Goal: Task Accomplishment & Management: Use online tool/utility

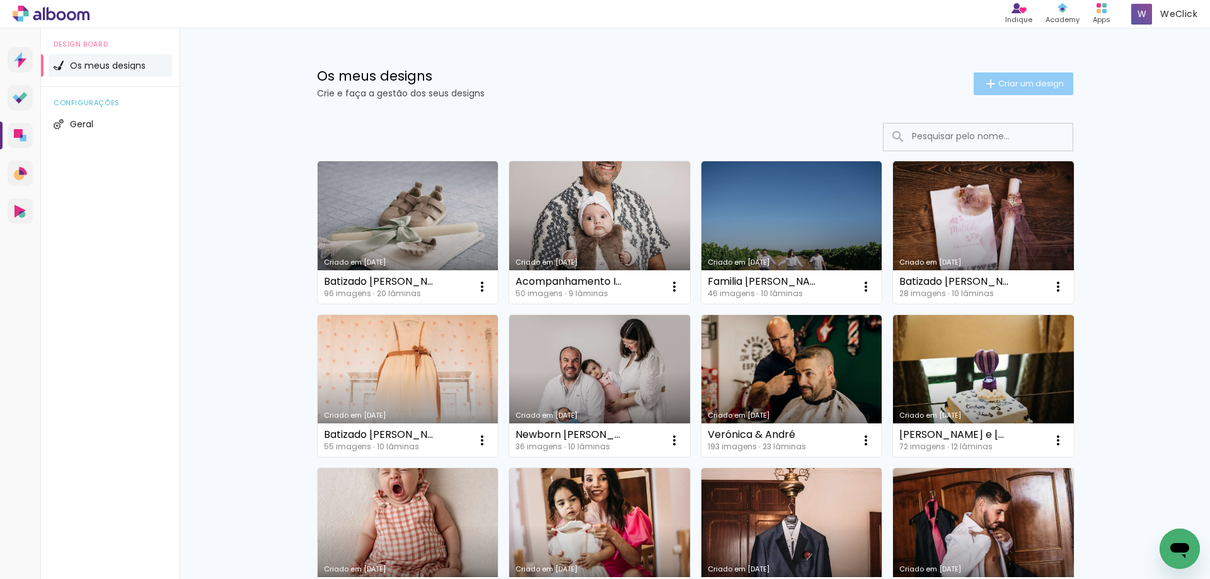
click at [1019, 83] on span "Criar um design" at bounding box center [1032, 83] width 66 height 8
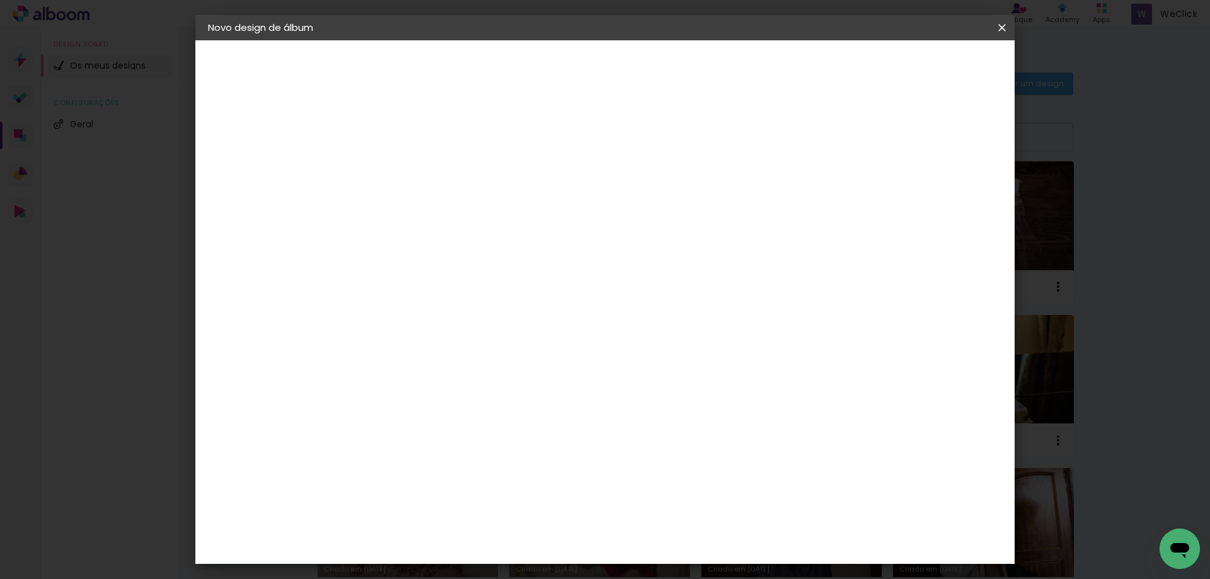
click at [414, 173] on input at bounding box center [414, 170] width 0 height 20
type input "s"
type input "Smash Margarida"
type paper-input "Smash Margarida"
click at [543, 68] on paper-button "Avançar" at bounding box center [513, 66] width 62 height 21
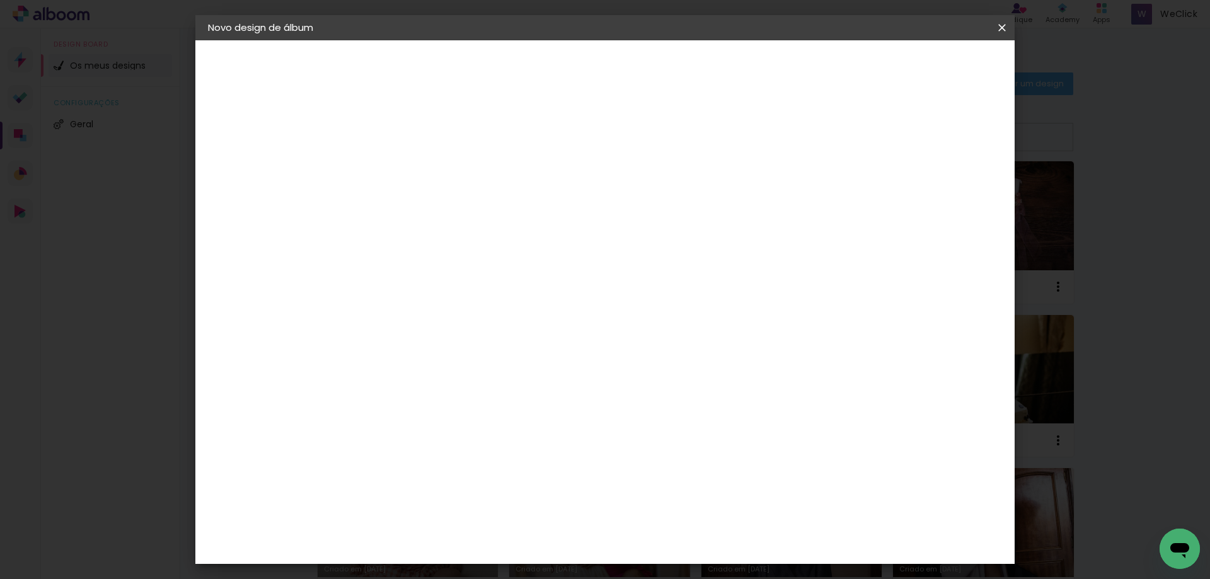
click at [488, 285] on div "DreambooksPro" at bounding box center [447, 285] width 82 height 10
click at [0, 0] on slot "Avançar" at bounding box center [0, 0] width 0 height 0
click at [483, 218] on paper-input-container "Linha" at bounding box center [446, 220] width 73 height 32
click at [617, 213] on paper-item "Álbum" at bounding box center [687, 209] width 252 height 25
type input "Álbum"
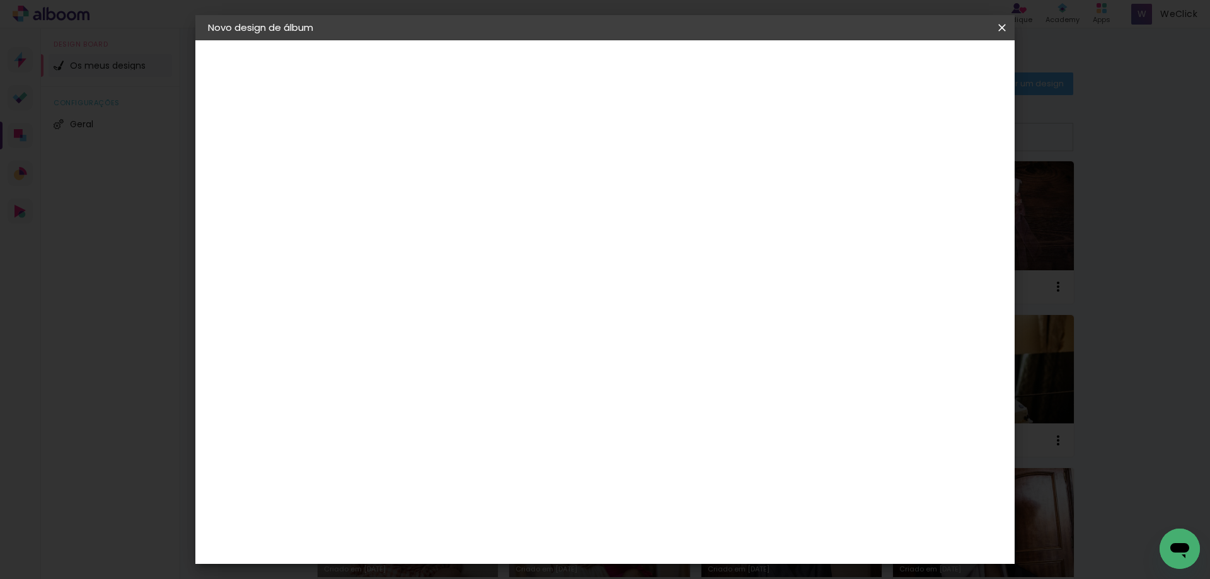
scroll to position [189, 0]
click at [499, 409] on span "25 × 25" at bounding box center [470, 422] width 59 height 26
click at [620, 56] on paper-button "Avançar" at bounding box center [589, 66] width 62 height 21
click at [922, 66] on span "Iniciar design" at bounding box center [893, 66] width 57 height 9
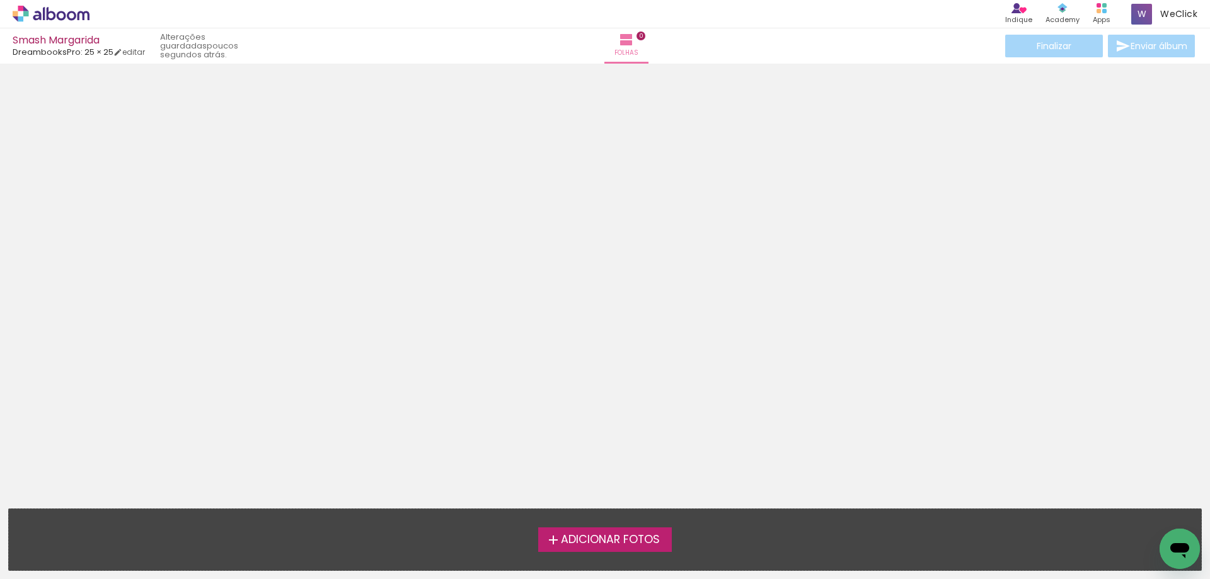
click at [595, 548] on label "Adicionar Fotos" at bounding box center [605, 540] width 134 height 24
click at [0, 0] on input "file" at bounding box center [0, 0] width 0 height 0
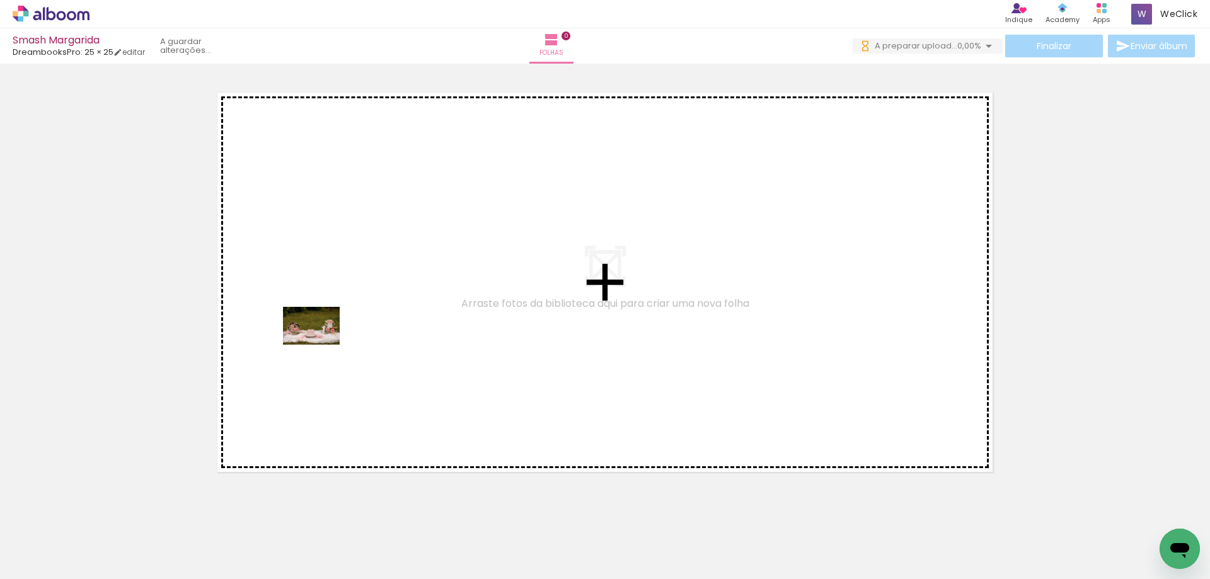
drag, startPoint x: 135, startPoint y: 543, endPoint x: 332, endPoint y: 350, distance: 275.5
click at [328, 339] on quentale-workspace at bounding box center [605, 289] width 1210 height 579
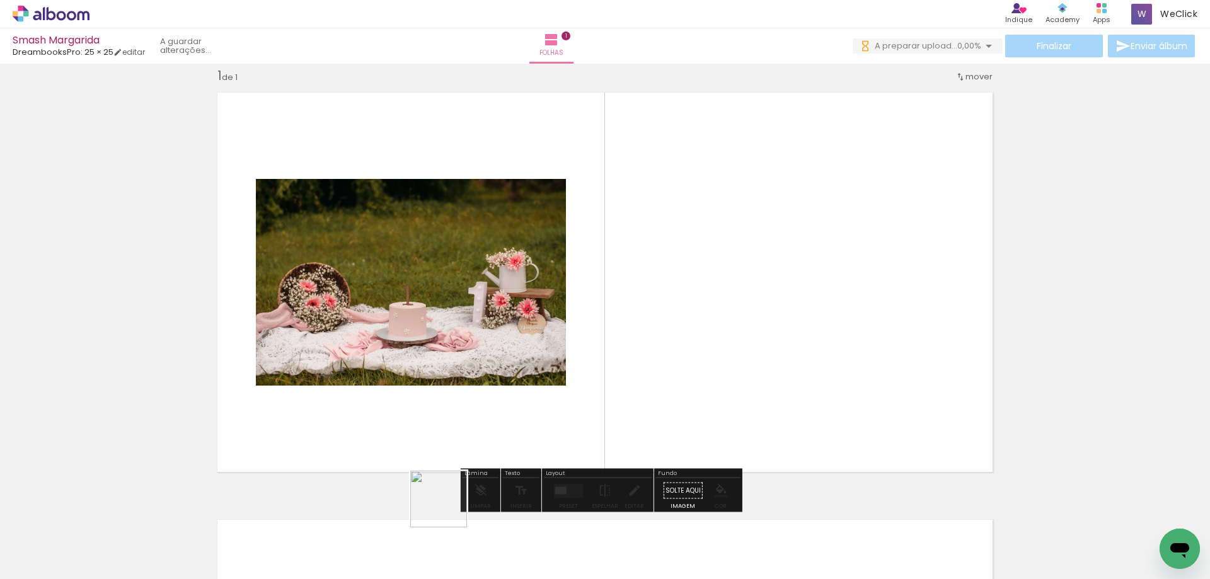
drag, startPoint x: 436, startPoint y: 548, endPoint x: 448, endPoint y: 509, distance: 40.9
click at [440, 516] on div at bounding box center [409, 537] width 62 height 42
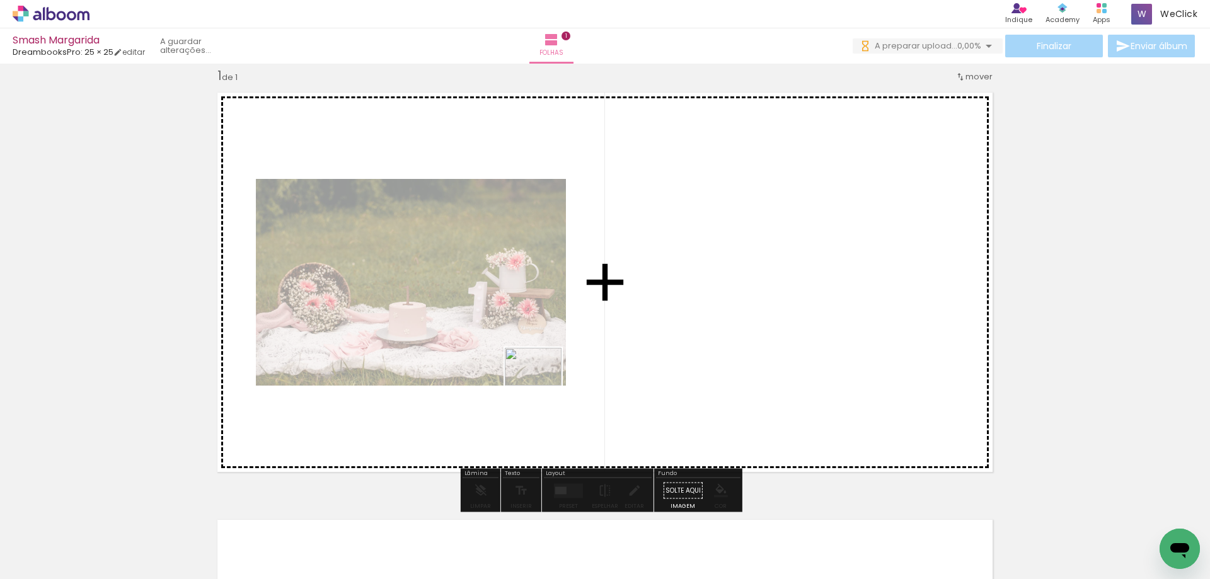
drag, startPoint x: 415, startPoint y: 541, endPoint x: 543, endPoint y: 386, distance: 201.1
click at [543, 386] on quentale-workspace at bounding box center [605, 289] width 1210 height 579
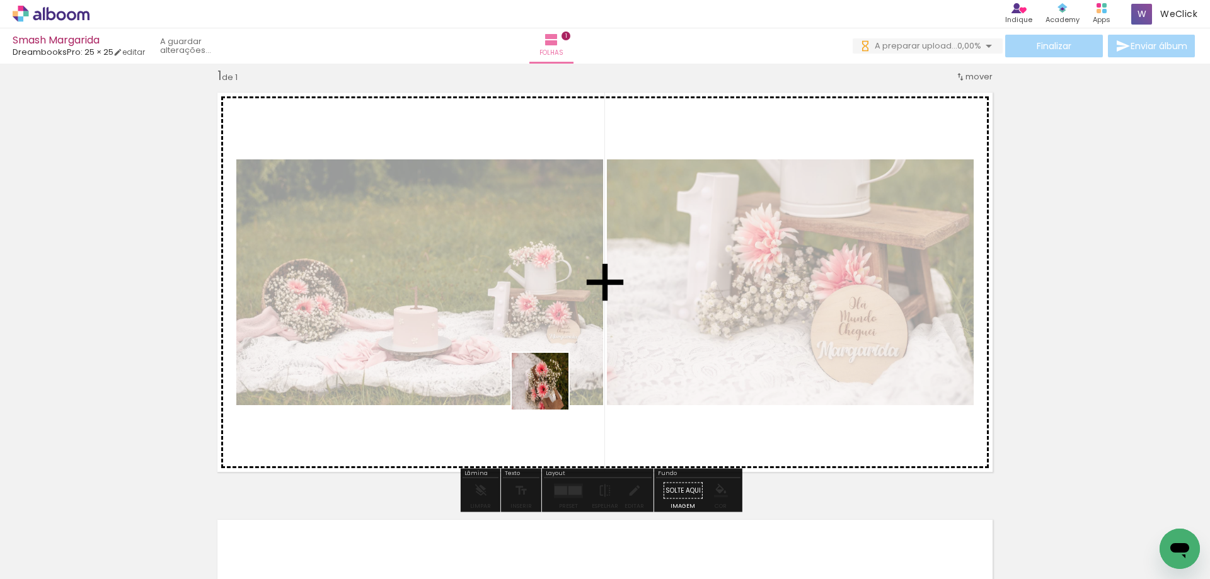
drag, startPoint x: 487, startPoint y: 545, endPoint x: 325, endPoint y: 524, distance: 162.8
click at [559, 369] on quentale-workspace at bounding box center [605, 289] width 1210 height 579
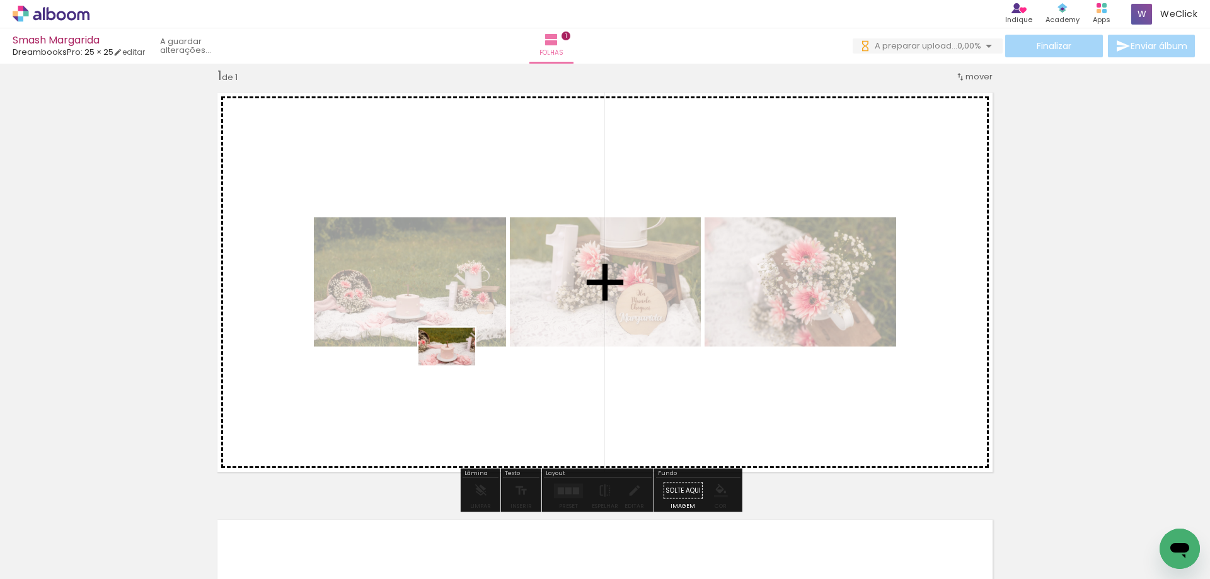
drag, startPoint x: 202, startPoint y: 544, endPoint x: 461, endPoint y: 370, distance: 312.6
click at [461, 364] on quentale-workspace at bounding box center [605, 289] width 1210 height 579
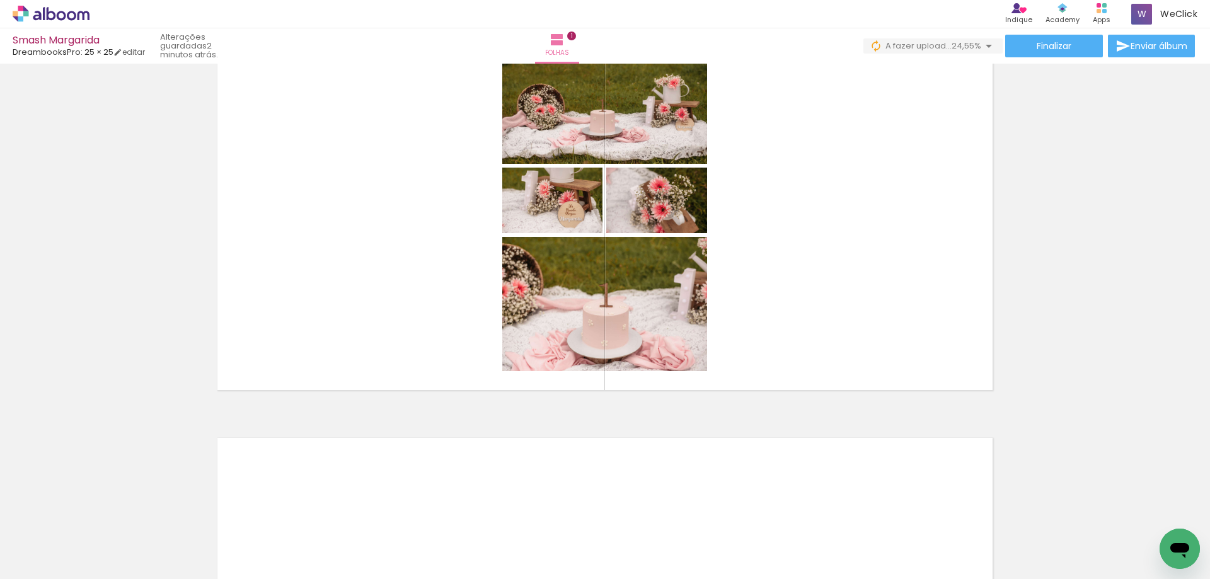
scroll to position [79, 0]
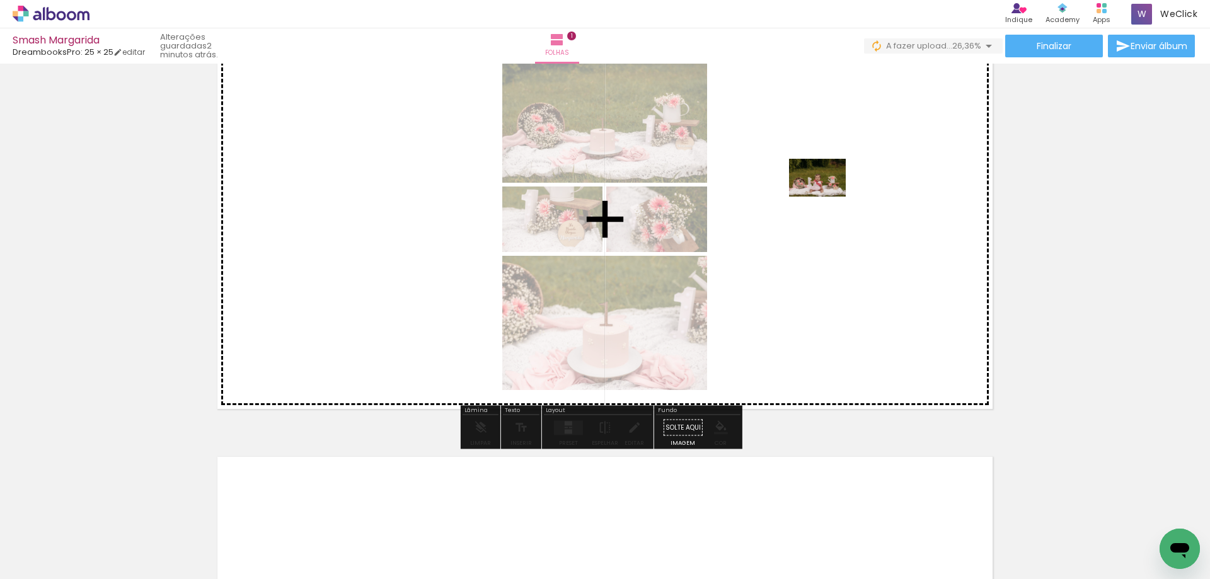
drag, startPoint x: 643, startPoint y: 549, endPoint x: 827, endPoint y: 197, distance: 397.6
click at [827, 197] on quentale-workspace at bounding box center [605, 289] width 1210 height 579
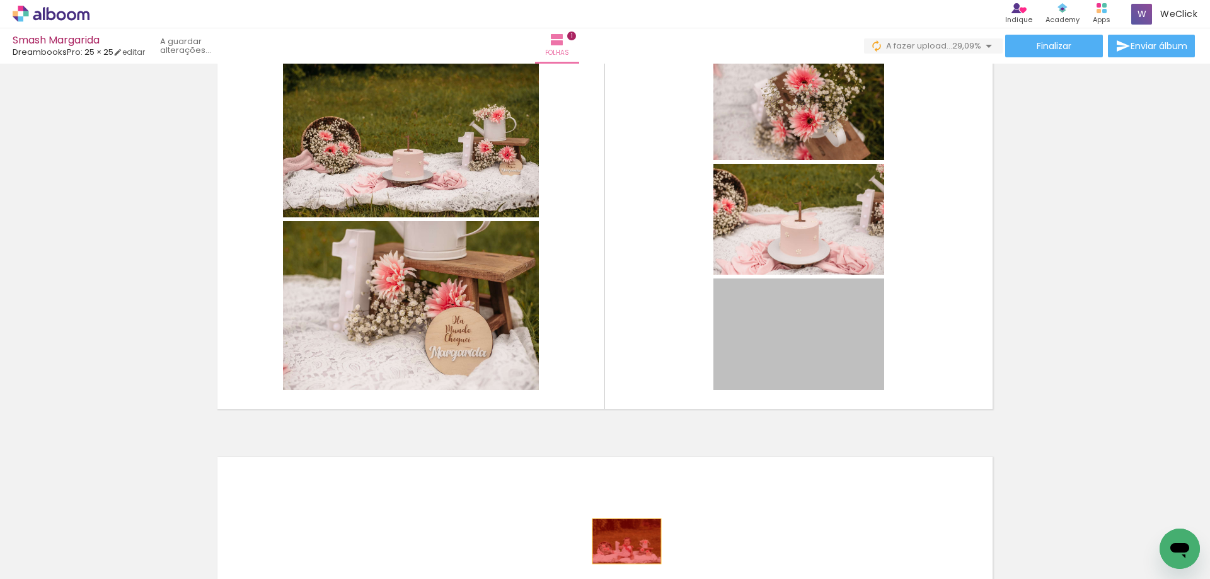
drag, startPoint x: 796, startPoint y: 339, endPoint x: 622, endPoint y: 542, distance: 267.4
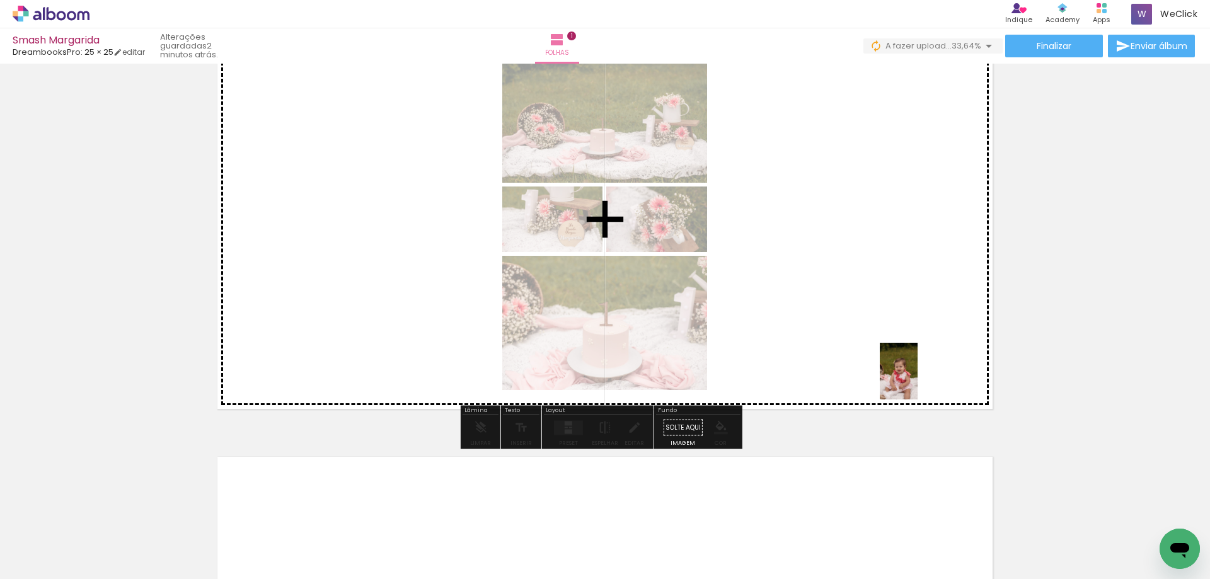
drag, startPoint x: 1069, startPoint y: 550, endPoint x: 905, endPoint y: 369, distance: 244.2
click at [905, 369] on quentale-workspace at bounding box center [605, 289] width 1210 height 579
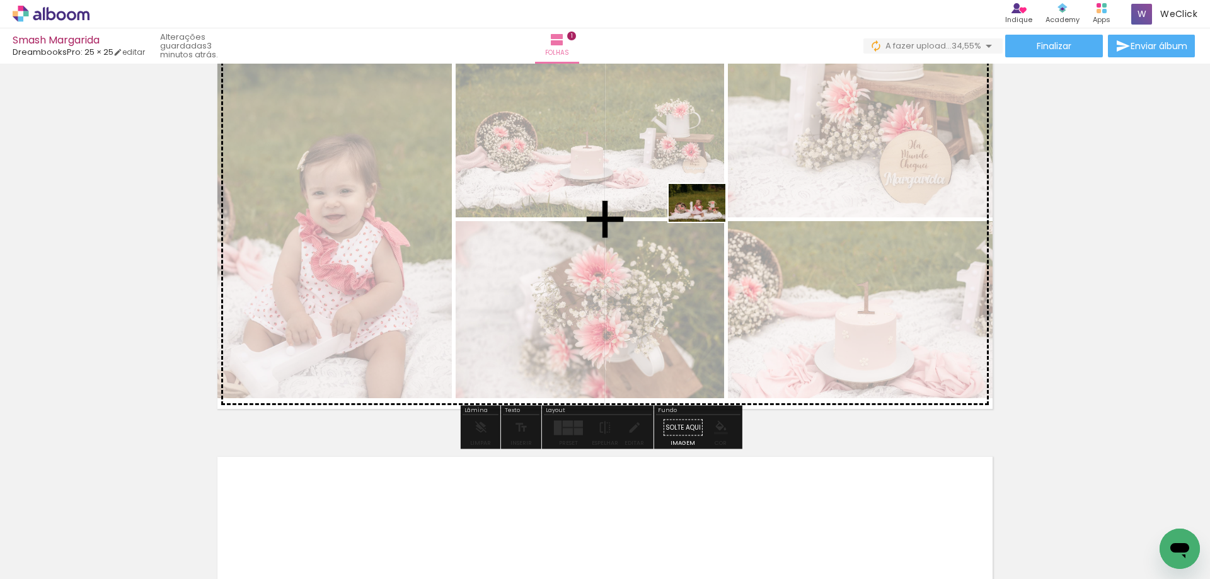
drag, startPoint x: 853, startPoint y: 554, endPoint x: 707, endPoint y: 222, distance: 363.0
click at [707, 222] on quentale-workspace at bounding box center [605, 289] width 1210 height 579
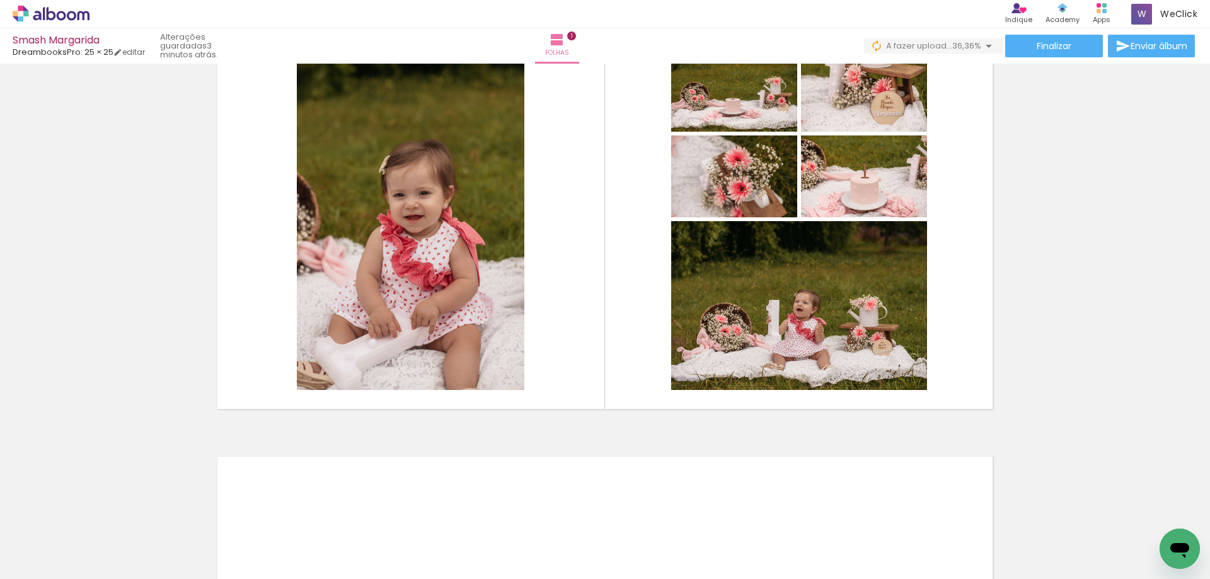
scroll to position [0, 1890]
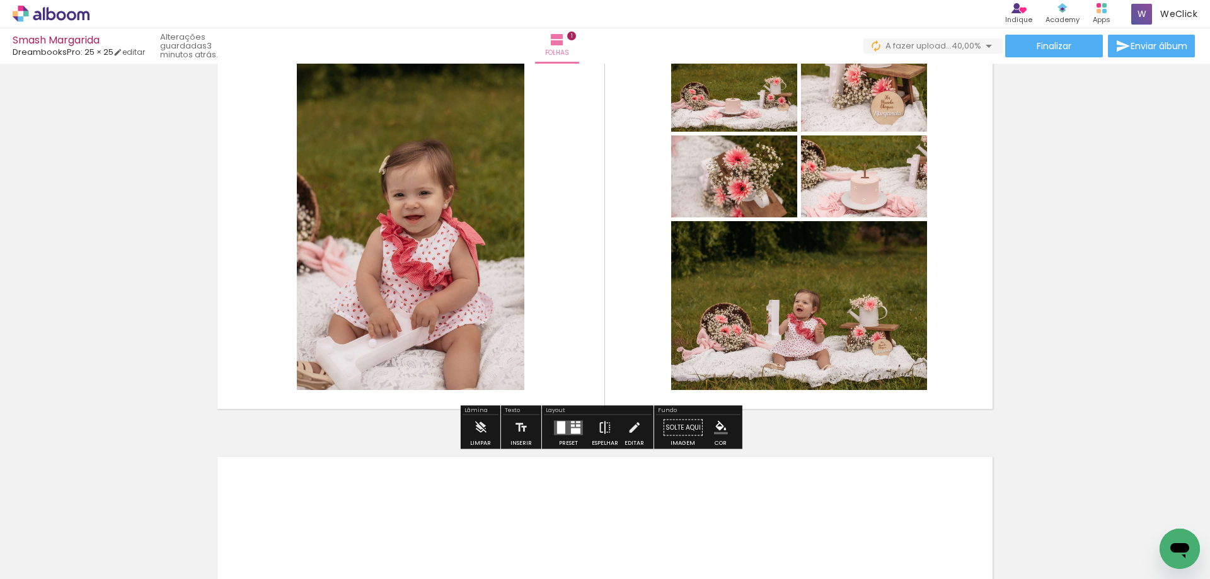
click at [598, 429] on iron-icon at bounding box center [605, 427] width 14 height 25
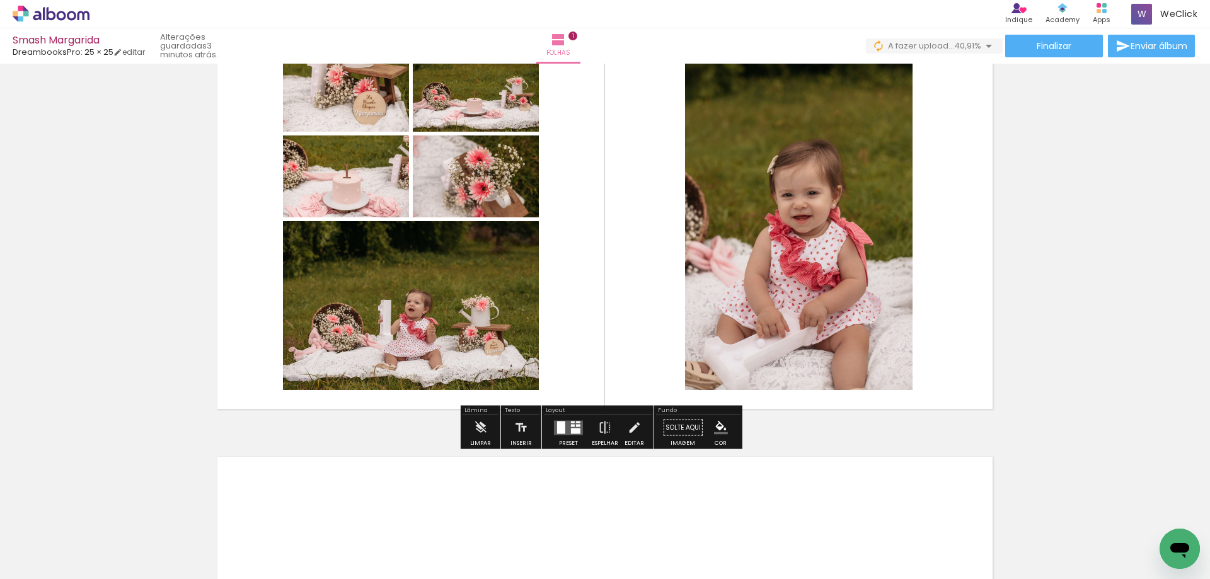
click at [567, 427] on quentale-layouter at bounding box center [568, 428] width 29 height 15
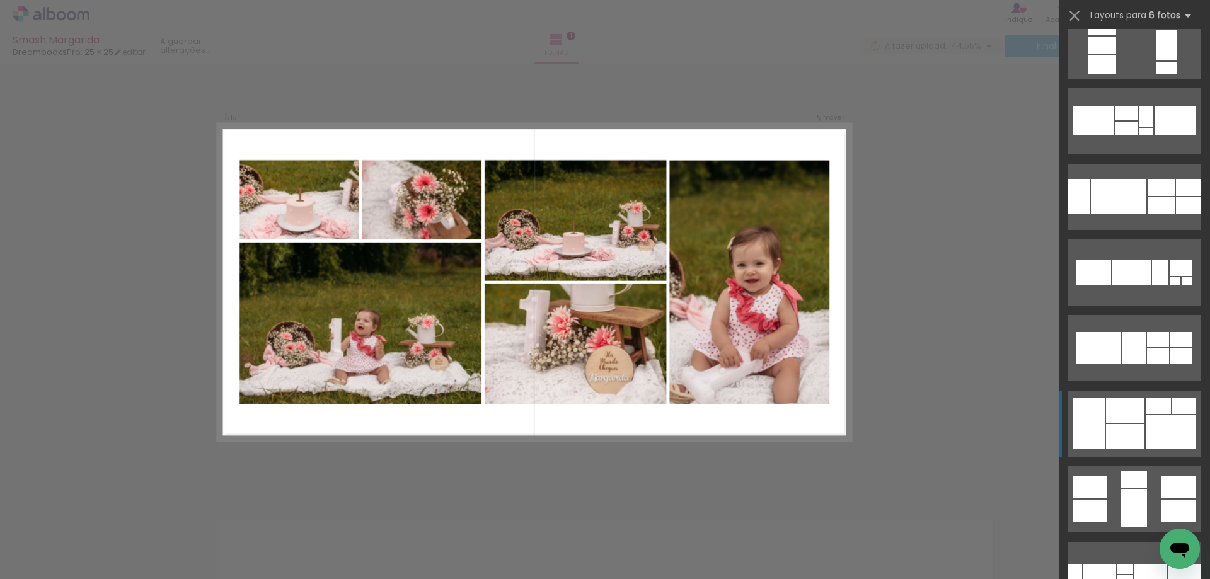
scroll to position [189, 0]
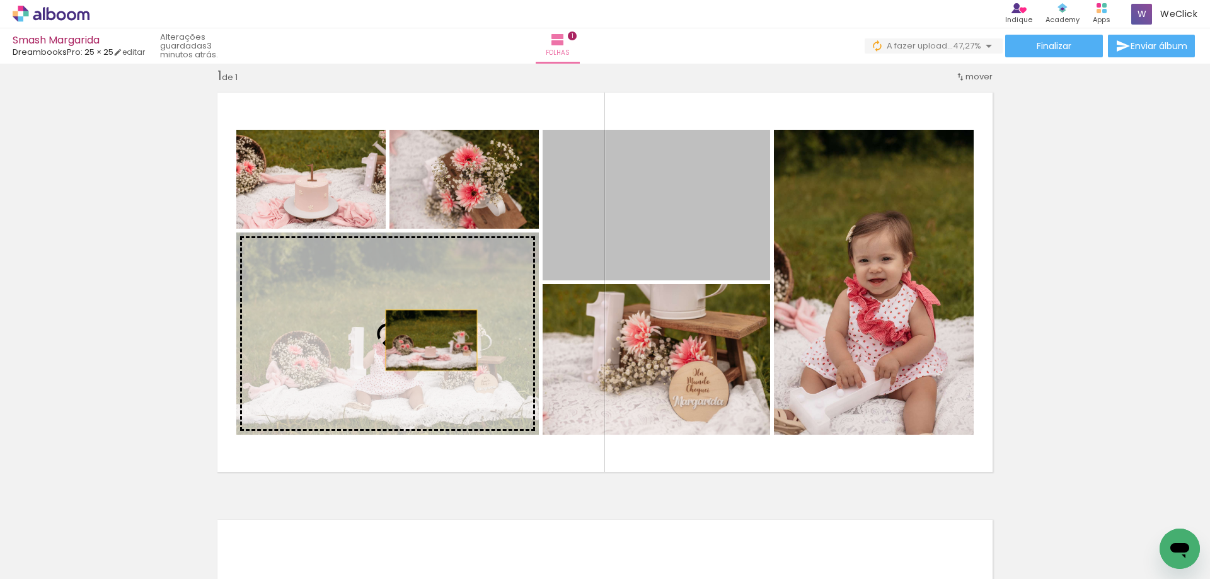
drag, startPoint x: 668, startPoint y: 240, endPoint x: 426, endPoint y: 341, distance: 263.1
click at [0, 0] on slot at bounding box center [0, 0] width 0 height 0
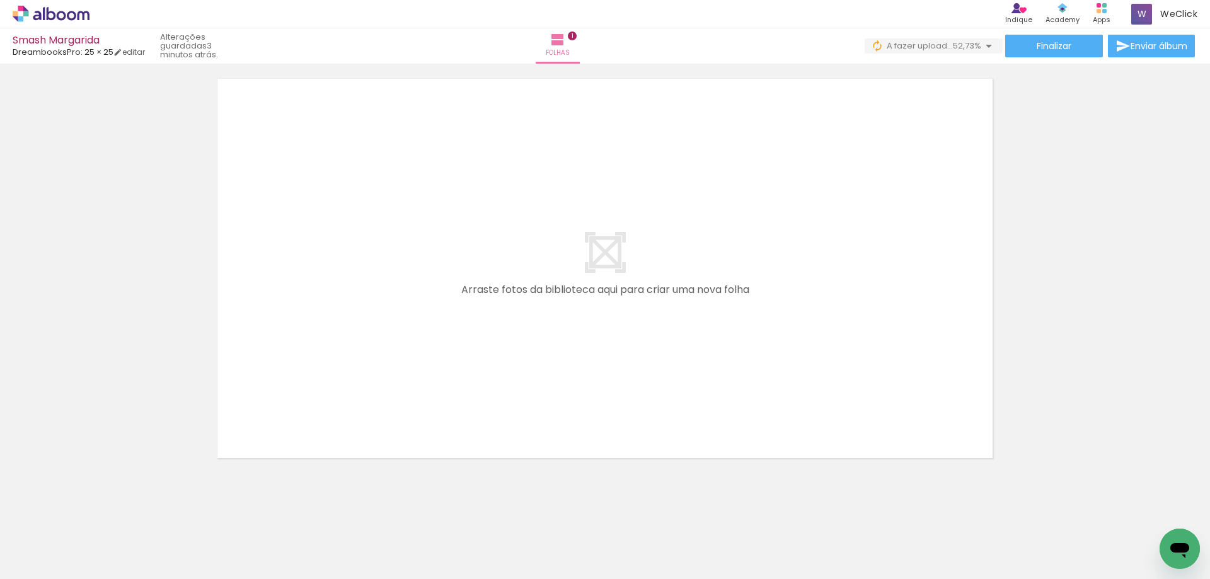
scroll to position [0, 2258]
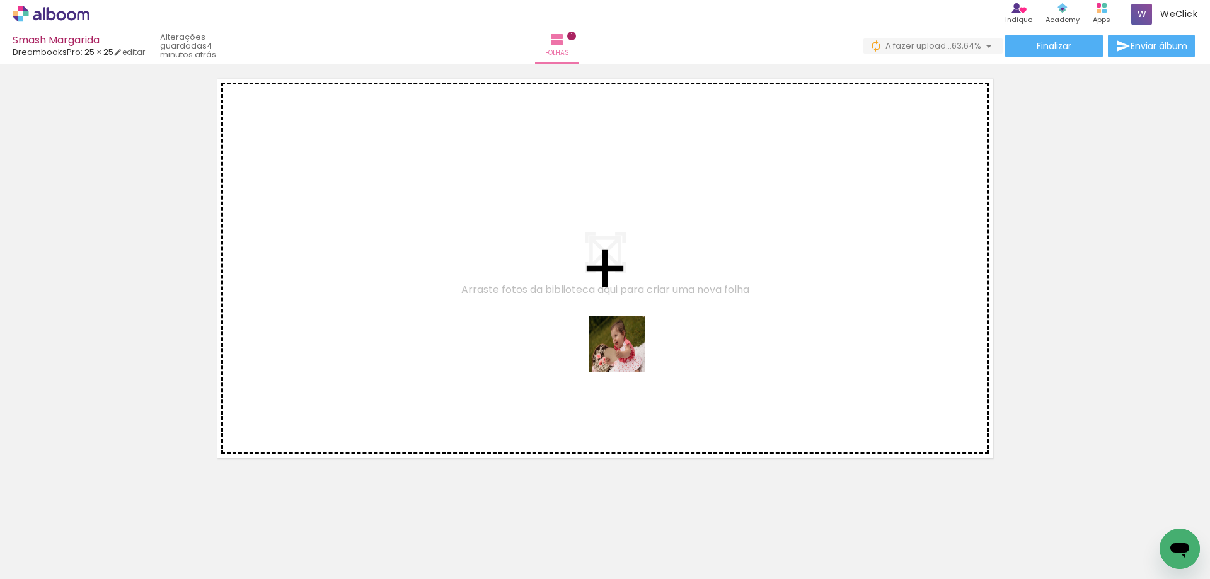
drag, startPoint x: 622, startPoint y: 541, endPoint x: 614, endPoint y: 508, distance: 33.6
click at [626, 354] on quentale-workspace at bounding box center [605, 289] width 1210 height 579
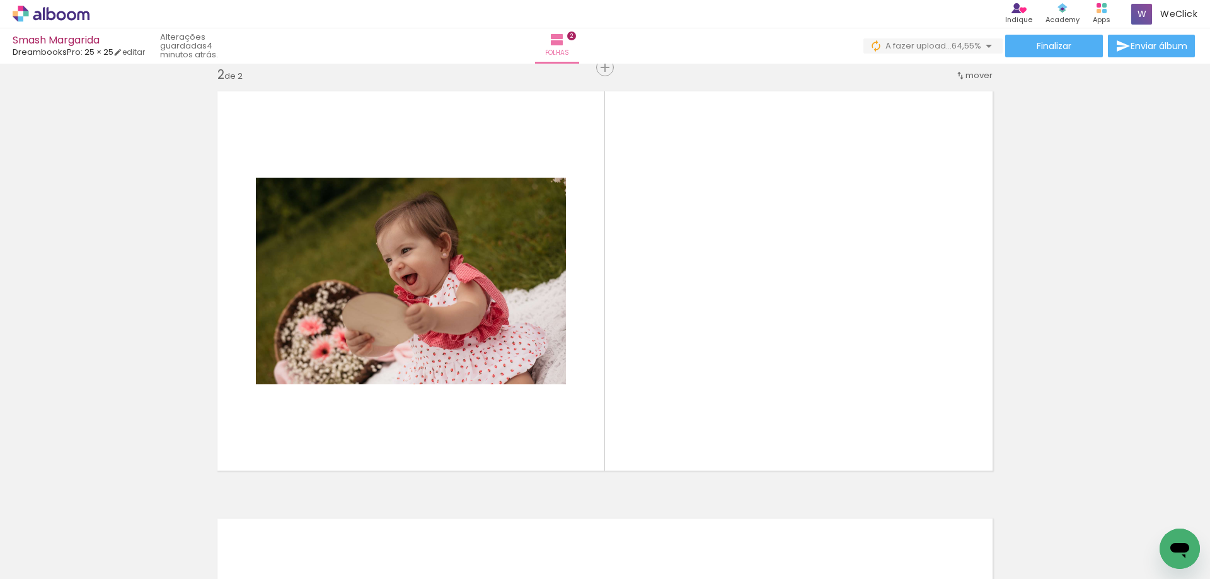
scroll to position [443, 0]
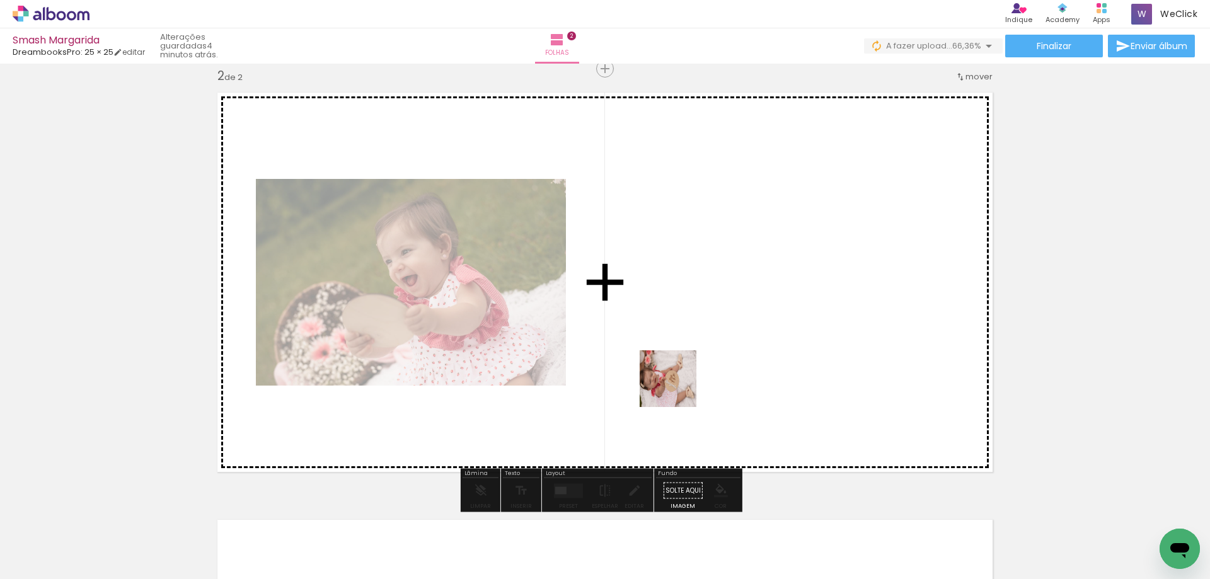
drag, startPoint x: 702, startPoint y: 542, endPoint x: 677, endPoint y: 387, distance: 157.0
click at [677, 387] on quentale-workspace at bounding box center [605, 289] width 1210 height 579
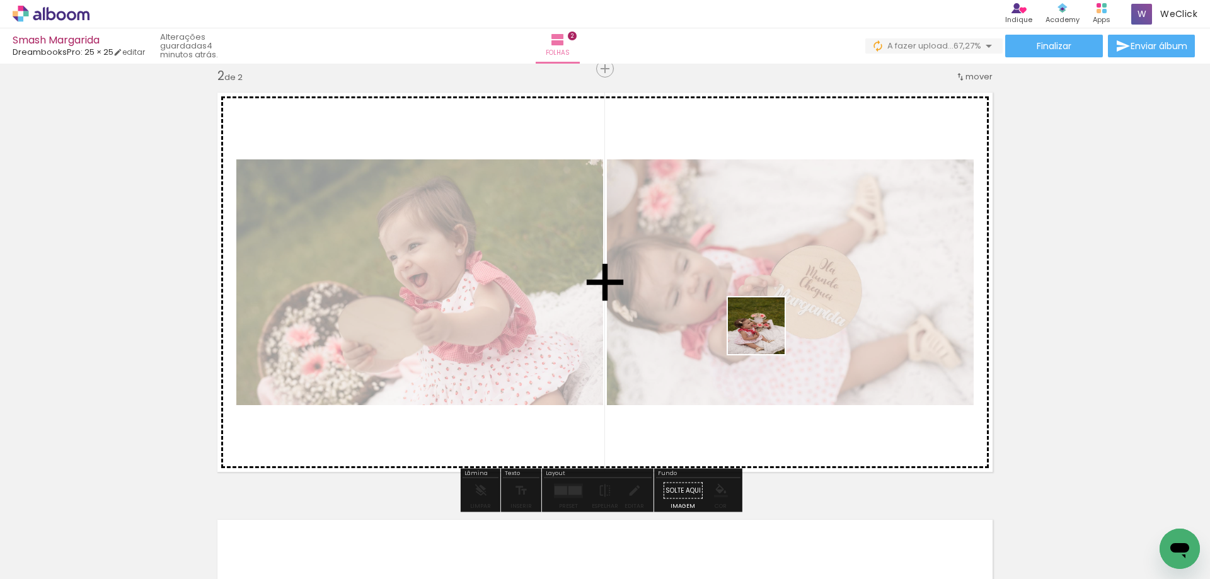
drag, startPoint x: 833, startPoint y: 562, endPoint x: 765, endPoint y: 331, distance: 240.4
click at [765, 331] on quentale-workspace at bounding box center [605, 289] width 1210 height 579
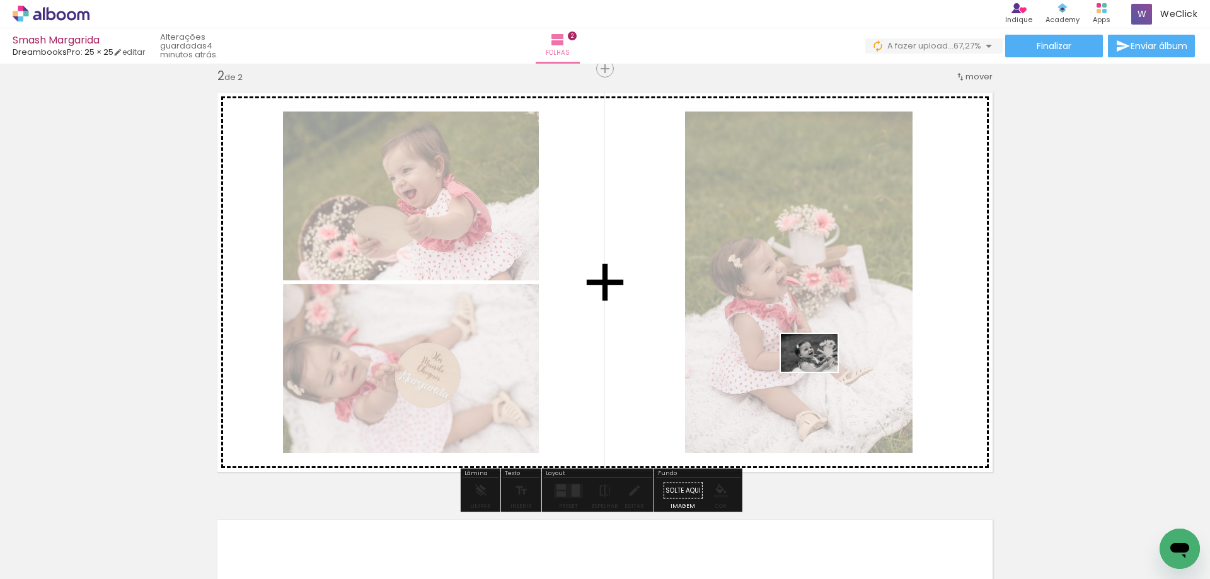
drag, startPoint x: 912, startPoint y: 540, endPoint x: 585, endPoint y: 578, distance: 328.8
click at [818, 371] on quentale-workspace at bounding box center [605, 289] width 1210 height 579
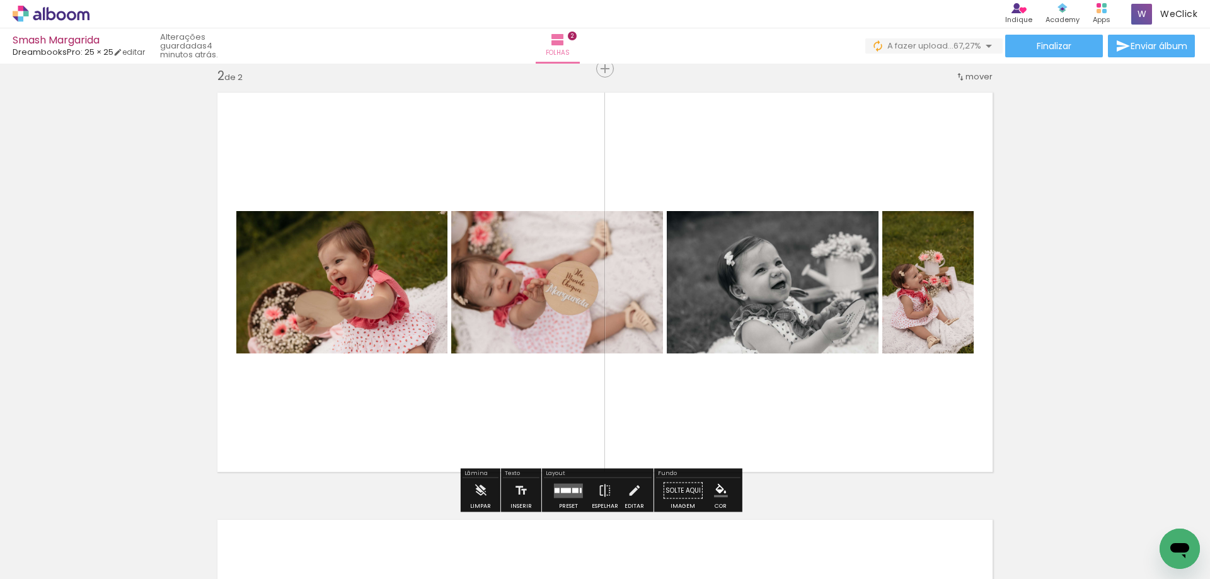
scroll to position [0, 2666]
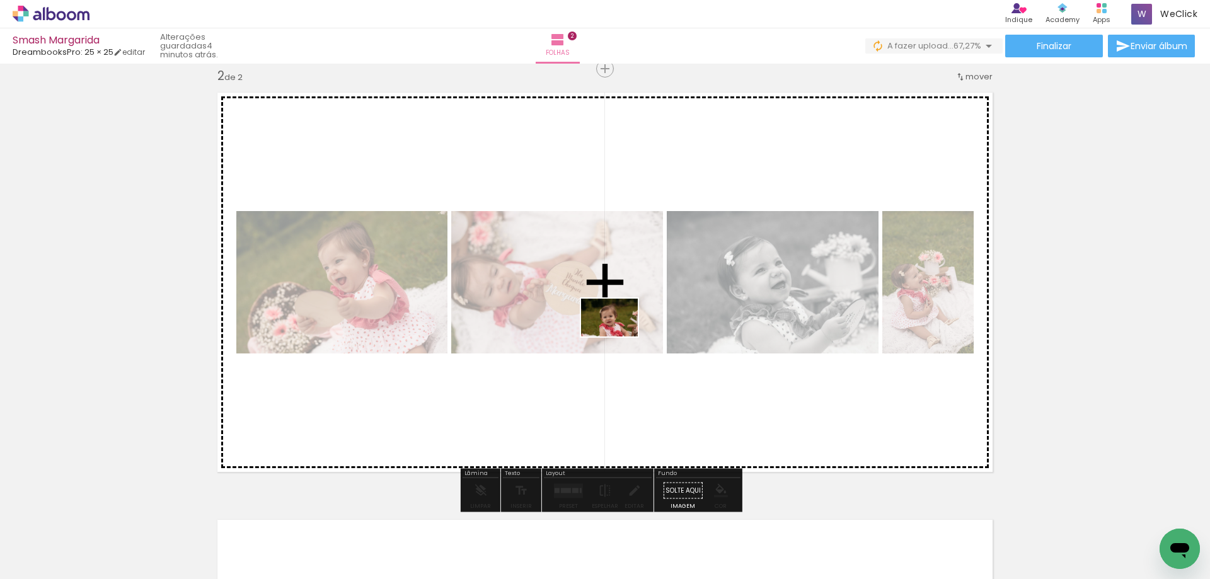
drag, startPoint x: 578, startPoint y: 538, endPoint x: 619, endPoint y: 337, distance: 205.2
click at [619, 337] on quentale-workspace at bounding box center [605, 289] width 1210 height 579
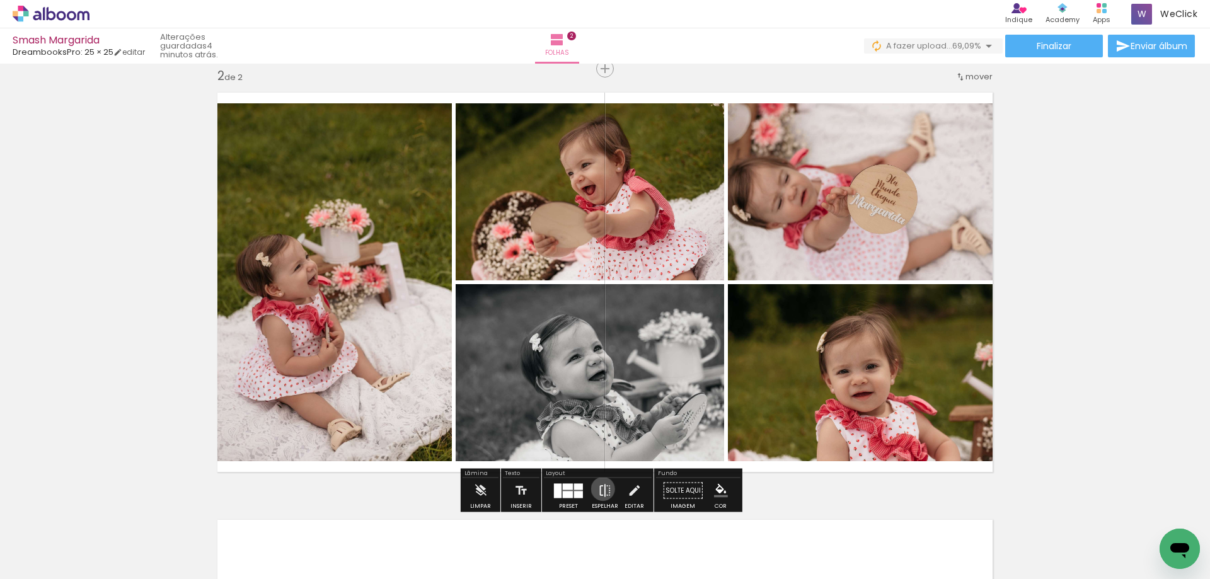
click at [601, 489] on iron-icon at bounding box center [605, 491] width 14 height 25
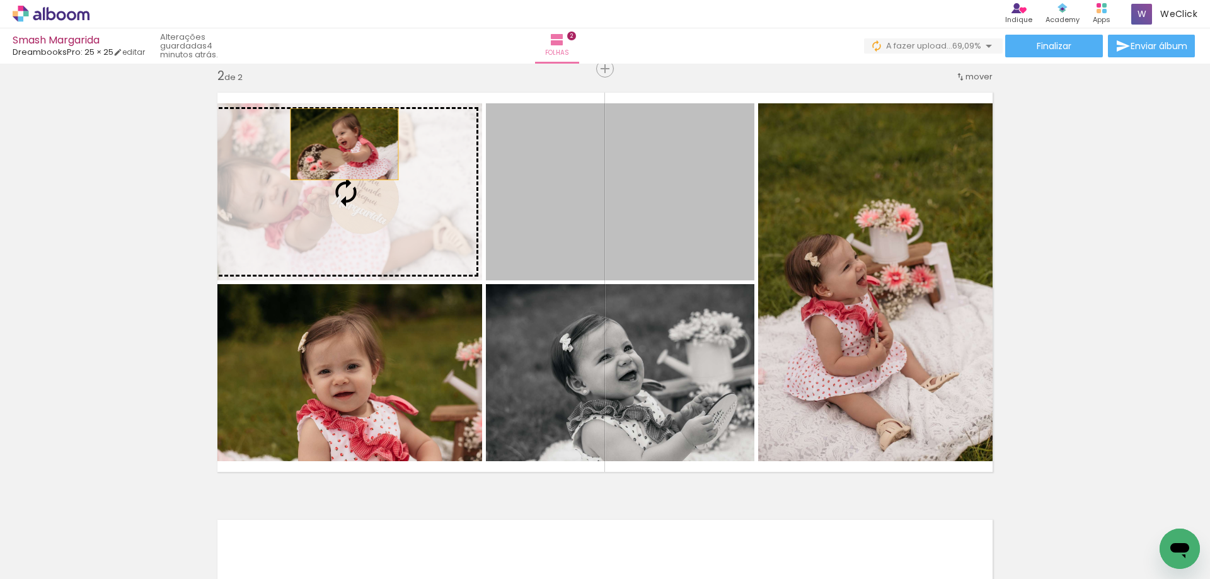
drag, startPoint x: 581, startPoint y: 200, endPoint x: 339, endPoint y: 144, distance: 247.8
click at [0, 0] on slot at bounding box center [0, 0] width 0 height 0
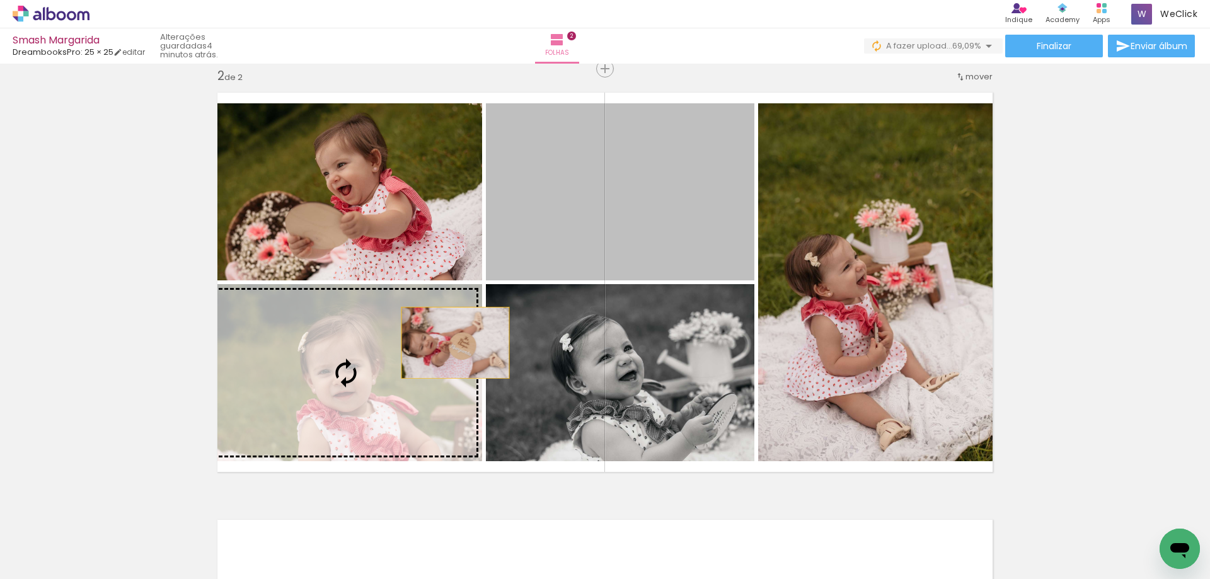
drag, startPoint x: 606, startPoint y: 214, endPoint x: 439, endPoint y: 349, distance: 214.7
click at [0, 0] on slot at bounding box center [0, 0] width 0 height 0
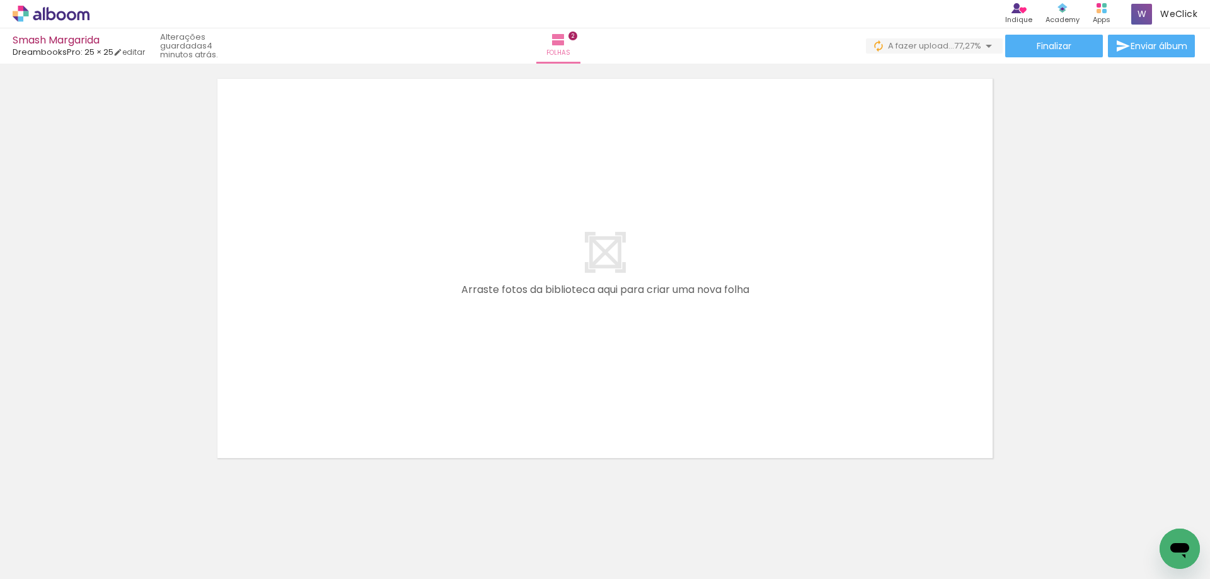
scroll to position [0, 2884]
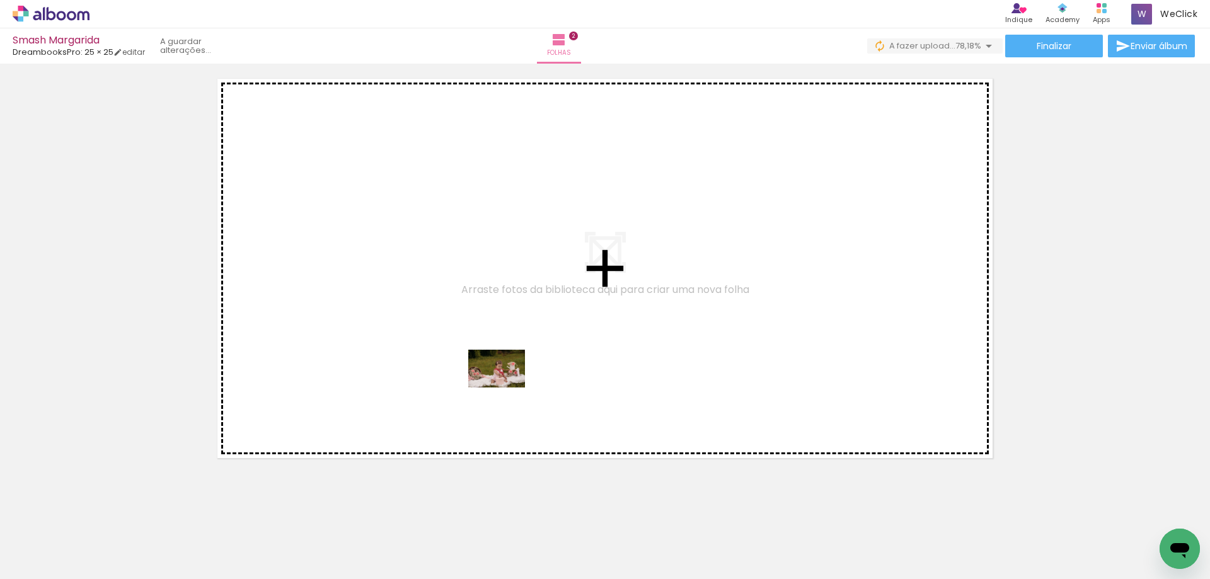
drag, startPoint x: 432, startPoint y: 542, endPoint x: 497, endPoint y: 492, distance: 81.3
click at [506, 387] on quentale-workspace at bounding box center [605, 289] width 1210 height 579
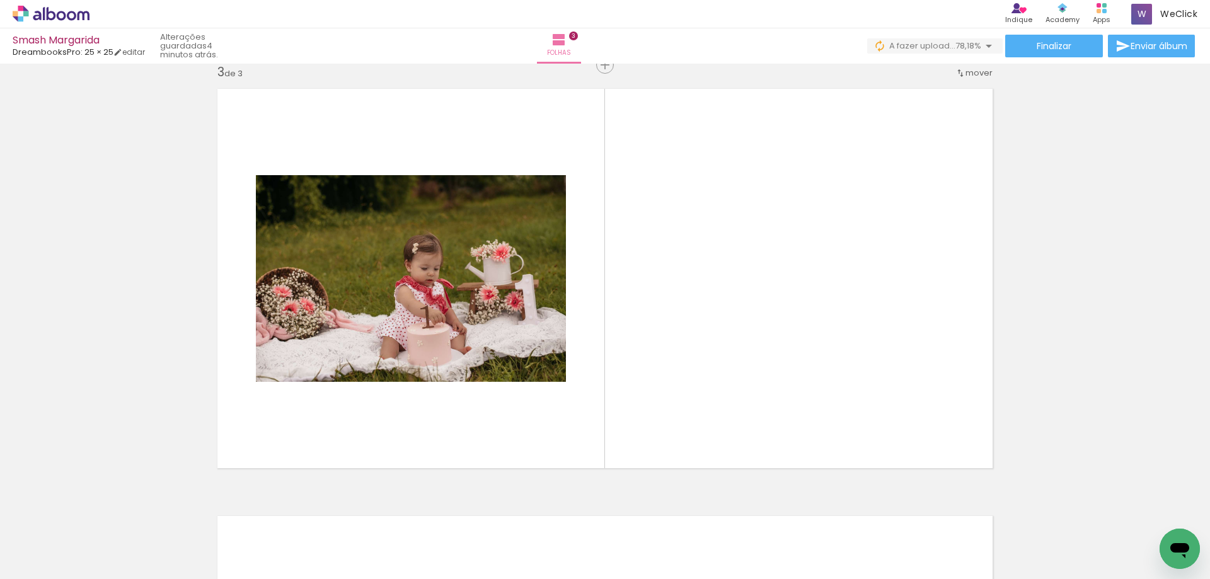
scroll to position [871, 0]
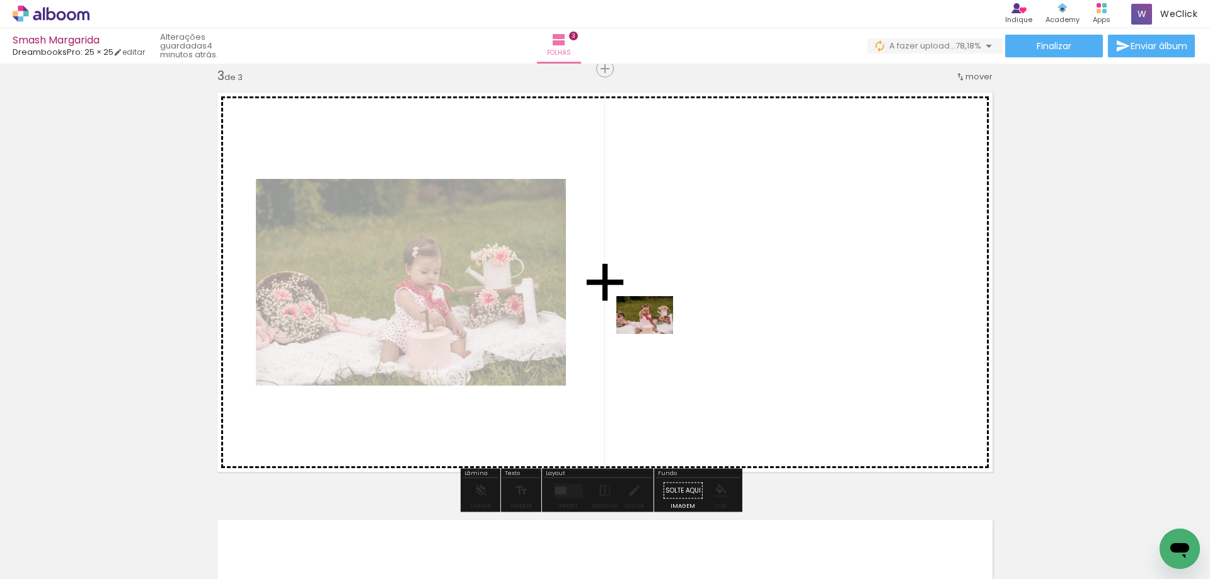
drag, startPoint x: 567, startPoint y: 531, endPoint x: 650, endPoint y: 525, distance: 82.8
click at [655, 334] on quentale-workspace at bounding box center [605, 289] width 1210 height 579
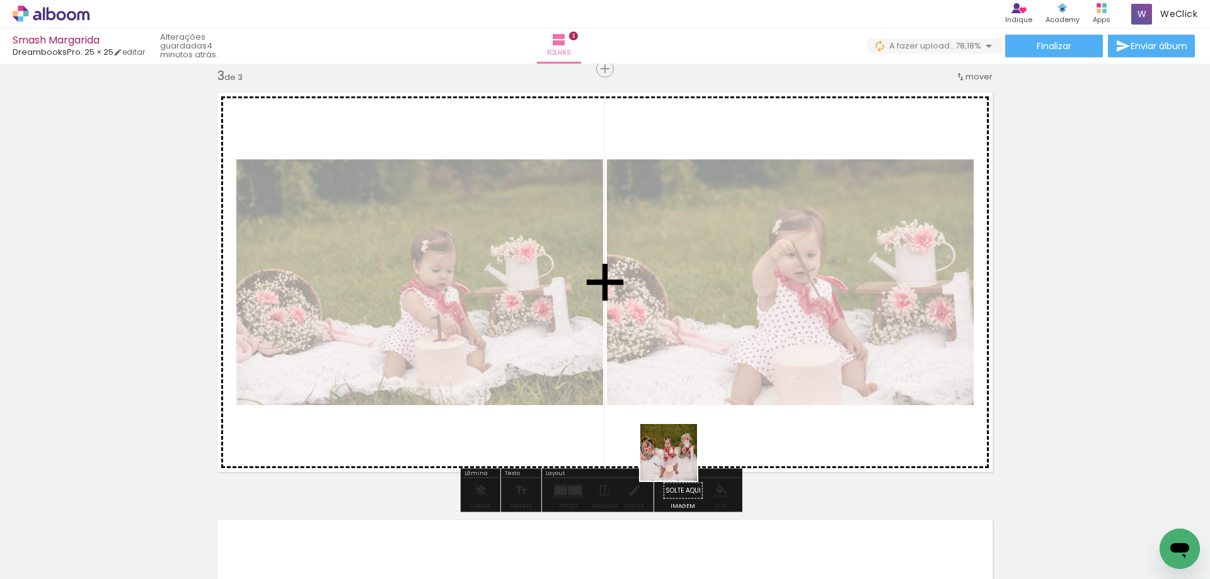
drag, startPoint x: 642, startPoint y: 543, endPoint x: 692, endPoint y: 410, distance: 142.0
click at [692, 410] on quentale-workspace at bounding box center [605, 289] width 1210 height 579
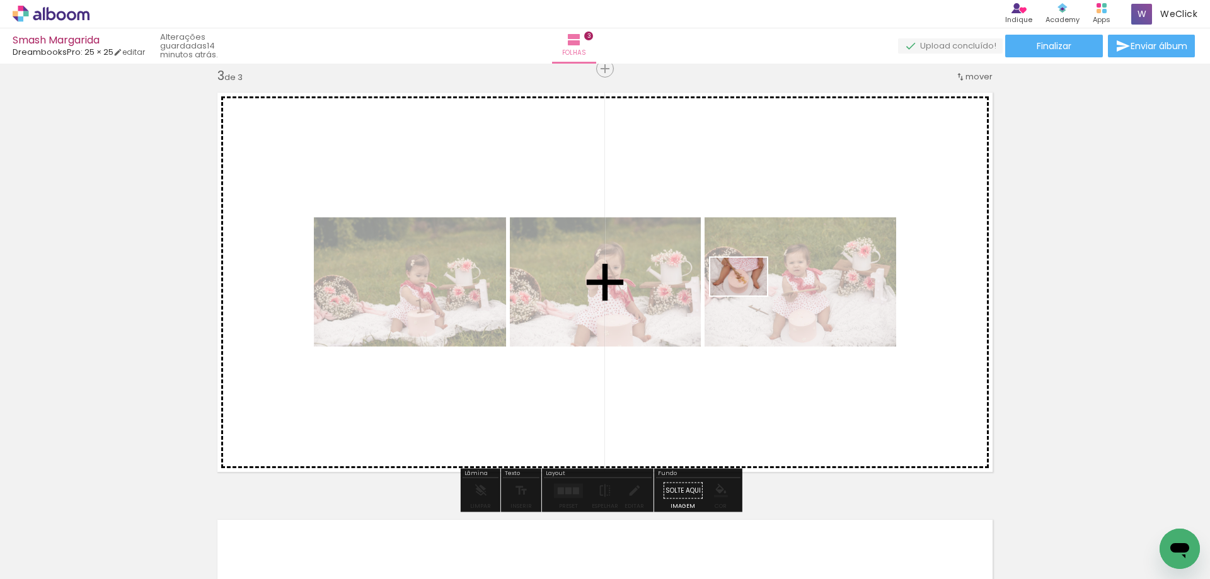
drag, startPoint x: 785, startPoint y: 501, endPoint x: 748, endPoint y: 296, distance: 208.8
click at [748, 296] on quentale-workspace at bounding box center [605, 289] width 1210 height 579
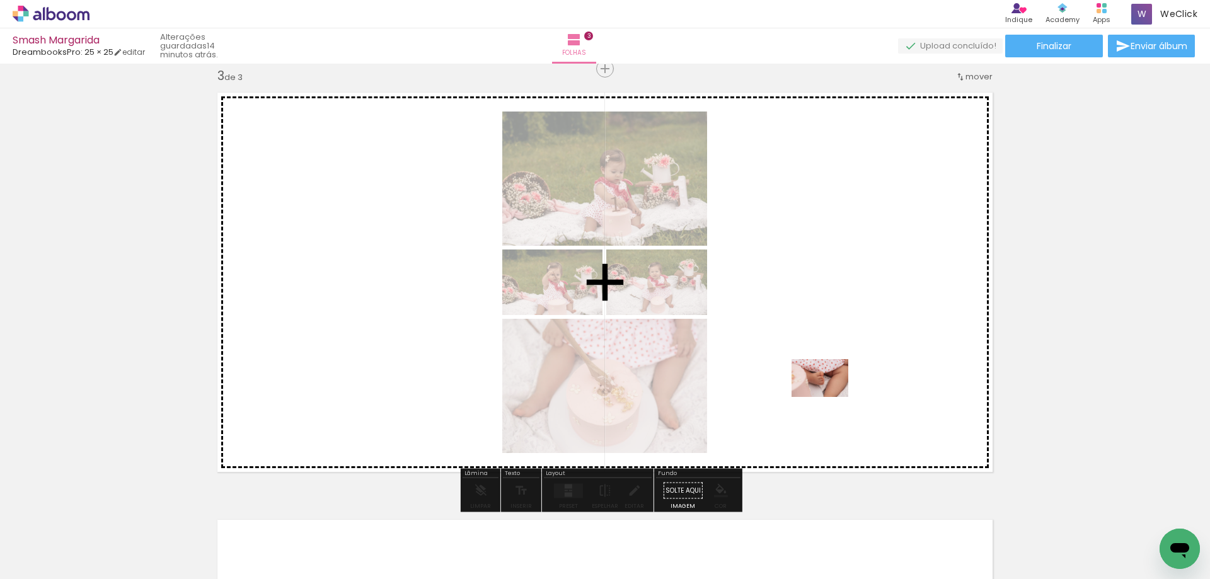
drag, startPoint x: 849, startPoint y: 538, endPoint x: 830, endPoint y: 397, distance: 141.9
click at [830, 397] on quentale-workspace at bounding box center [605, 289] width 1210 height 579
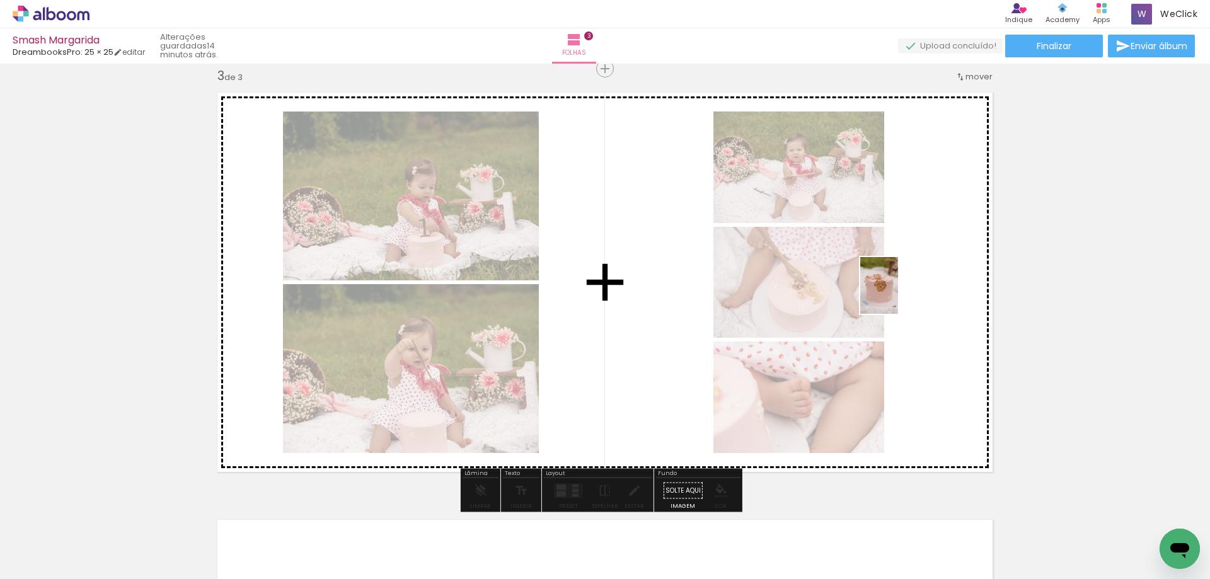
drag, startPoint x: 920, startPoint y: 545, endPoint x: 898, endPoint y: 295, distance: 251.3
click at [898, 295] on quentale-workspace at bounding box center [605, 289] width 1210 height 579
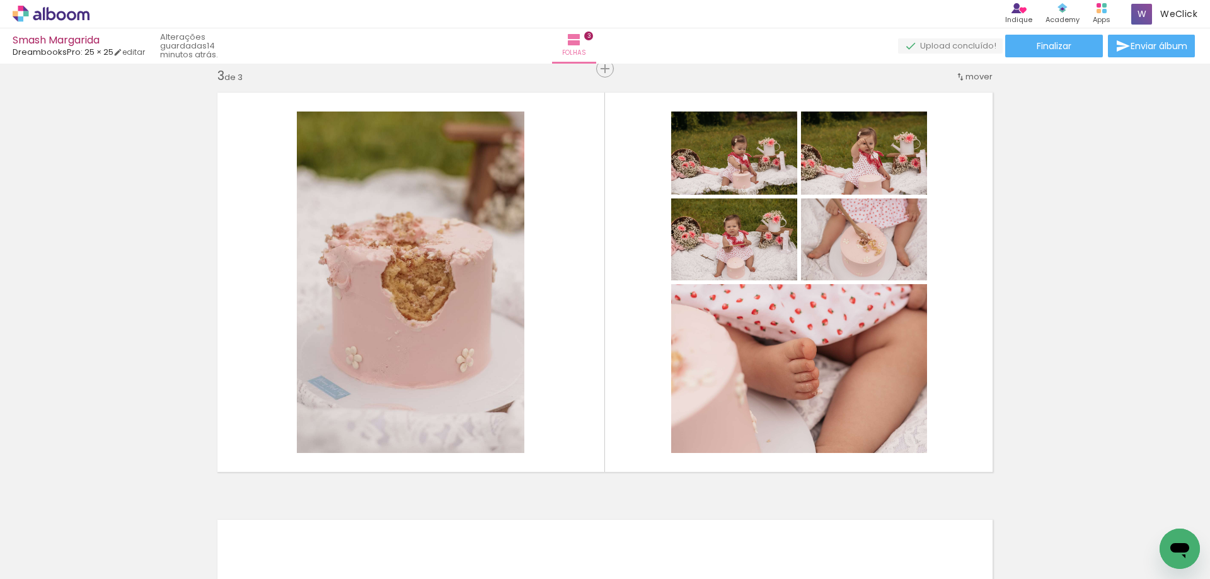
scroll to position [0, 3217]
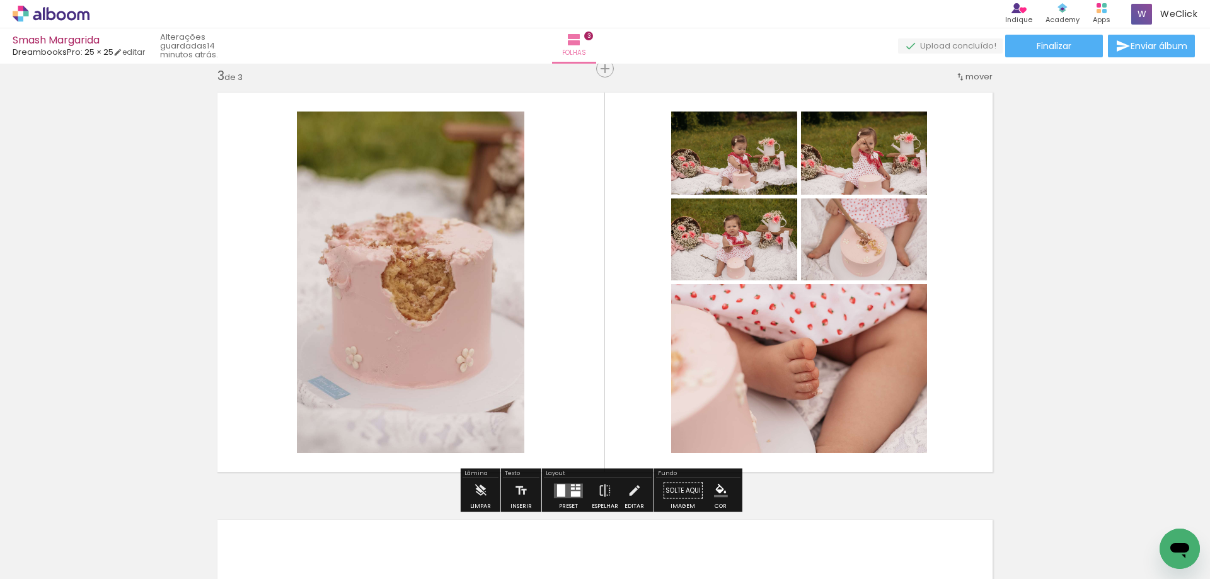
click at [574, 494] on div at bounding box center [575, 494] width 9 height 6
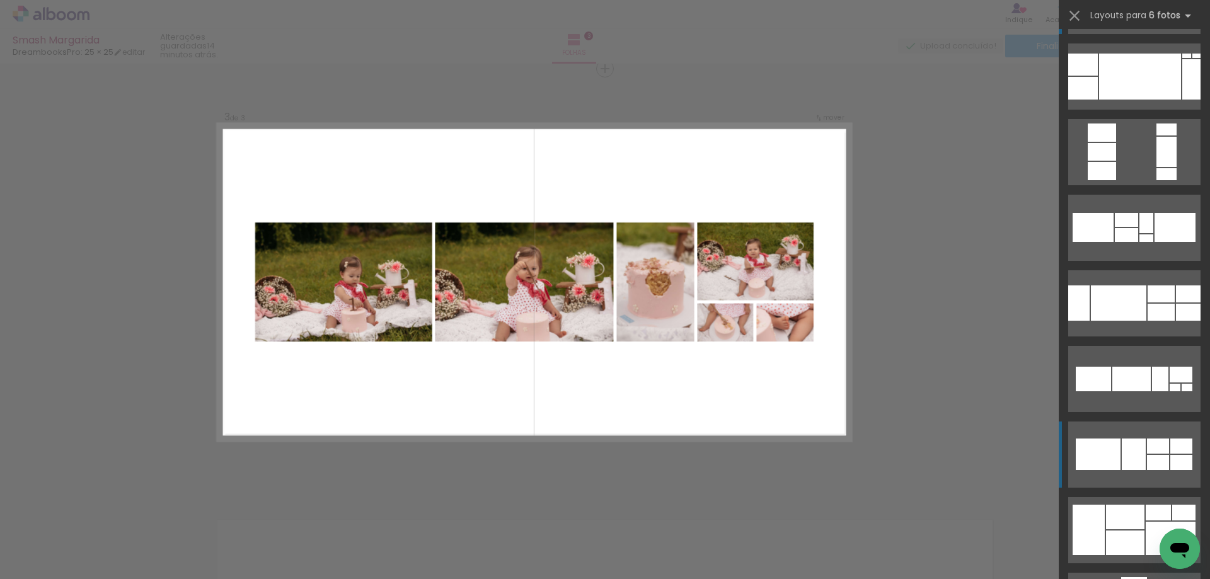
scroll to position [126, 0]
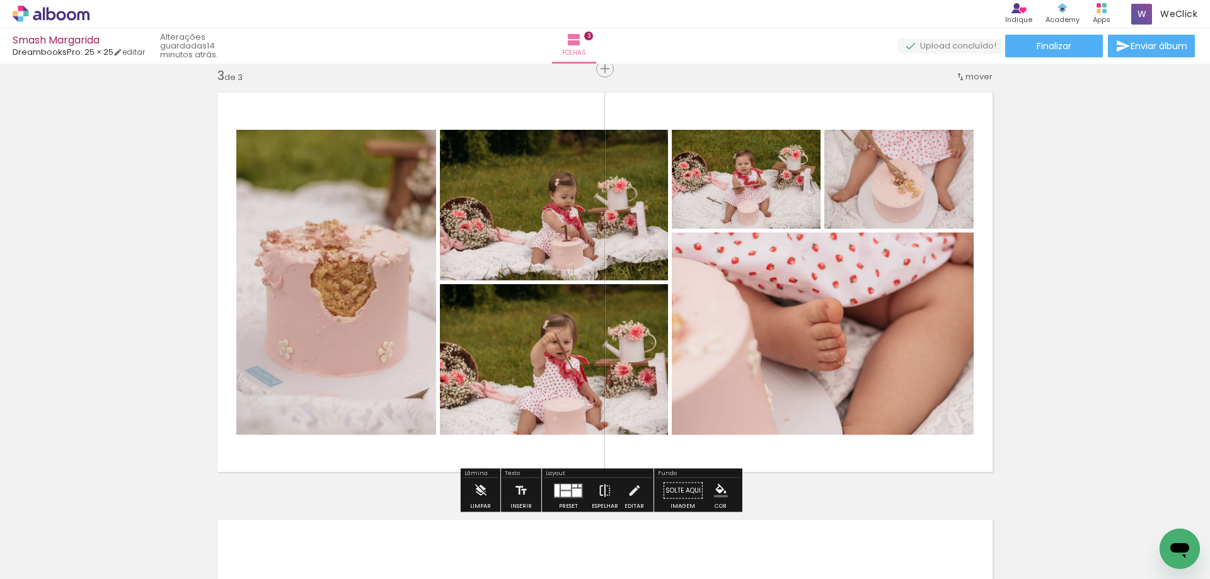
click at [605, 492] on iron-icon at bounding box center [605, 491] width 14 height 25
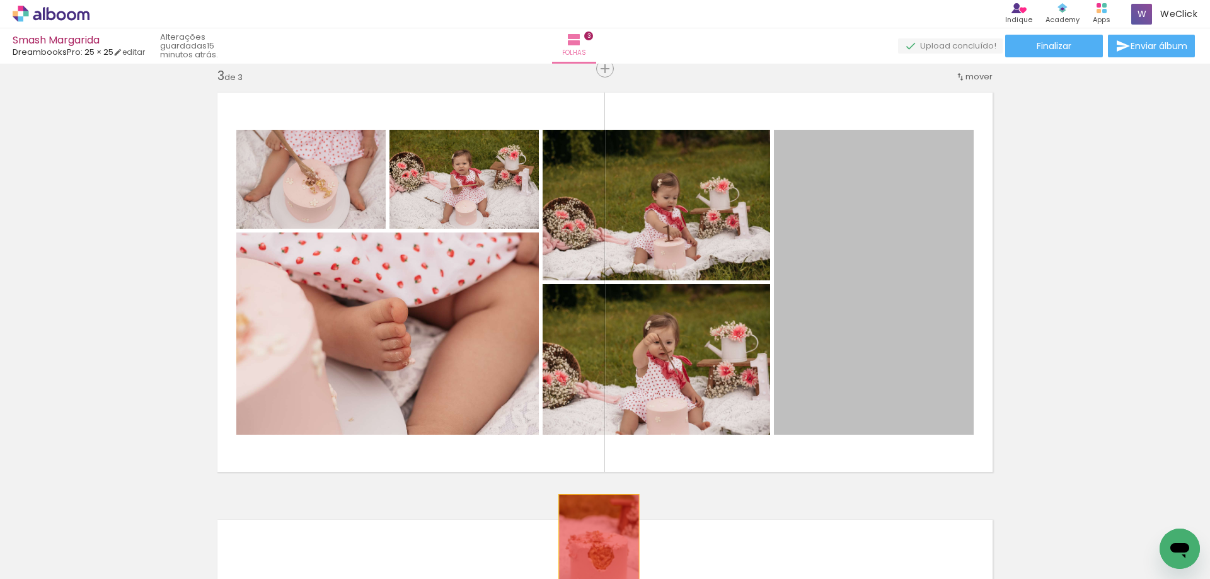
drag, startPoint x: 842, startPoint y: 328, endPoint x: 590, endPoint y: 549, distance: 335.1
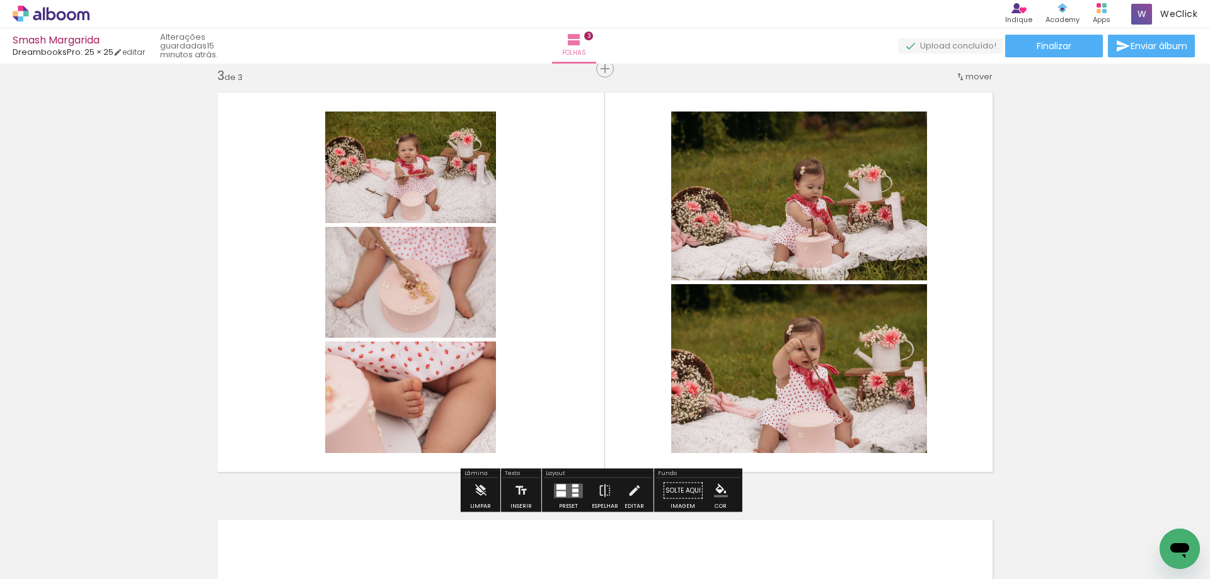
click at [566, 485] on quentale-layouter at bounding box center [568, 491] width 29 height 15
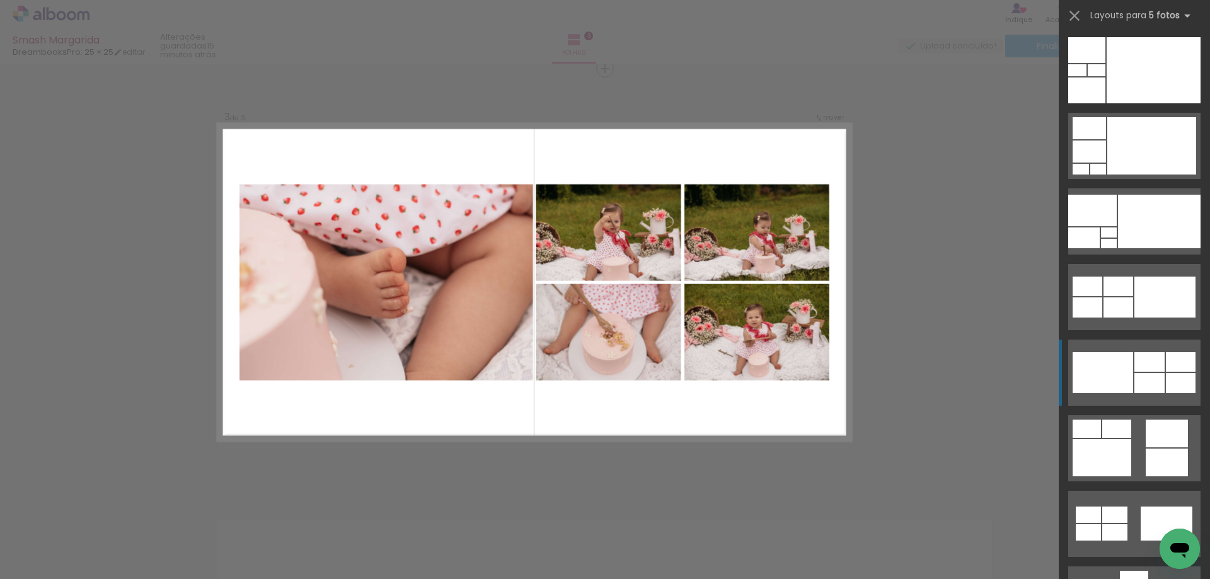
scroll to position [315, 0]
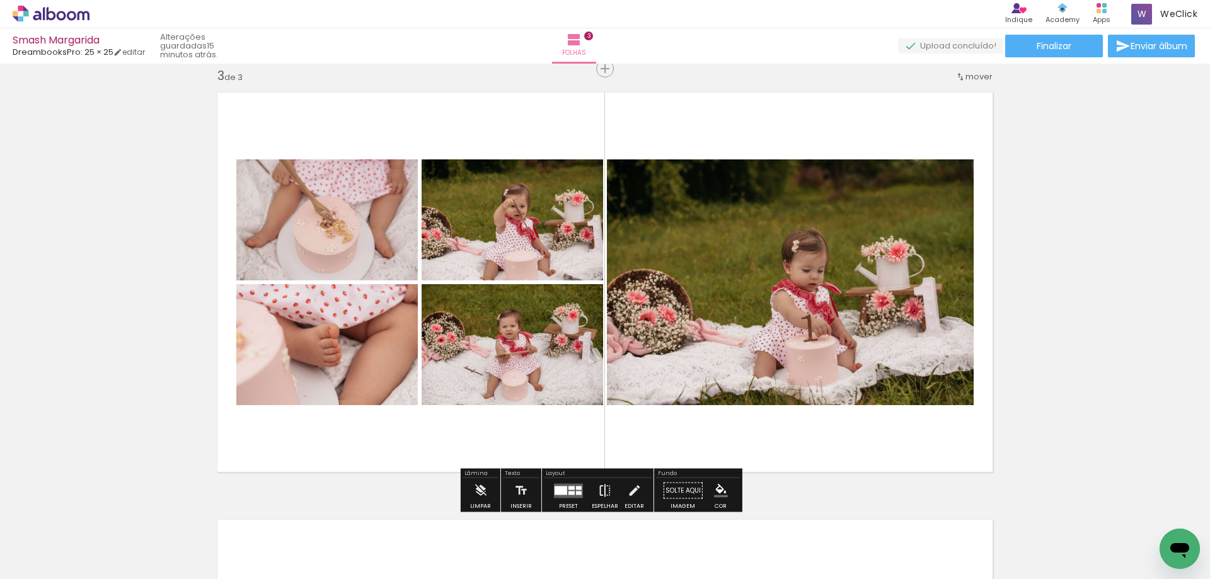
click at [598, 488] on iron-icon at bounding box center [605, 491] width 14 height 25
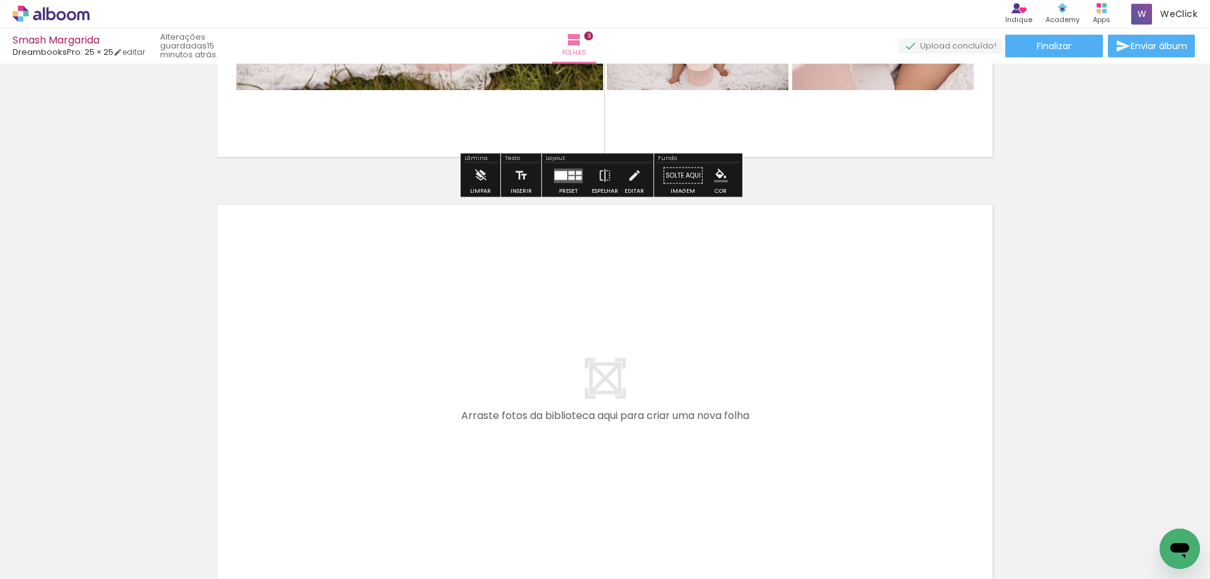
scroll to position [1249, 0]
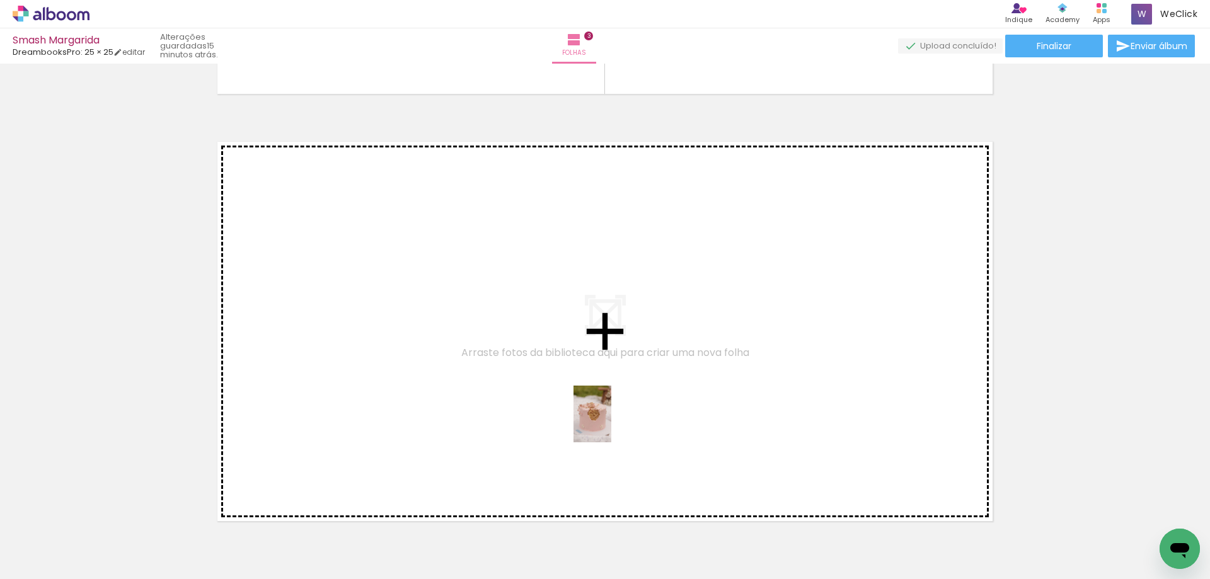
drag, startPoint x: 590, startPoint y: 545, endPoint x: 612, endPoint y: 424, distance: 123.6
click at [612, 424] on quentale-workspace at bounding box center [605, 289] width 1210 height 579
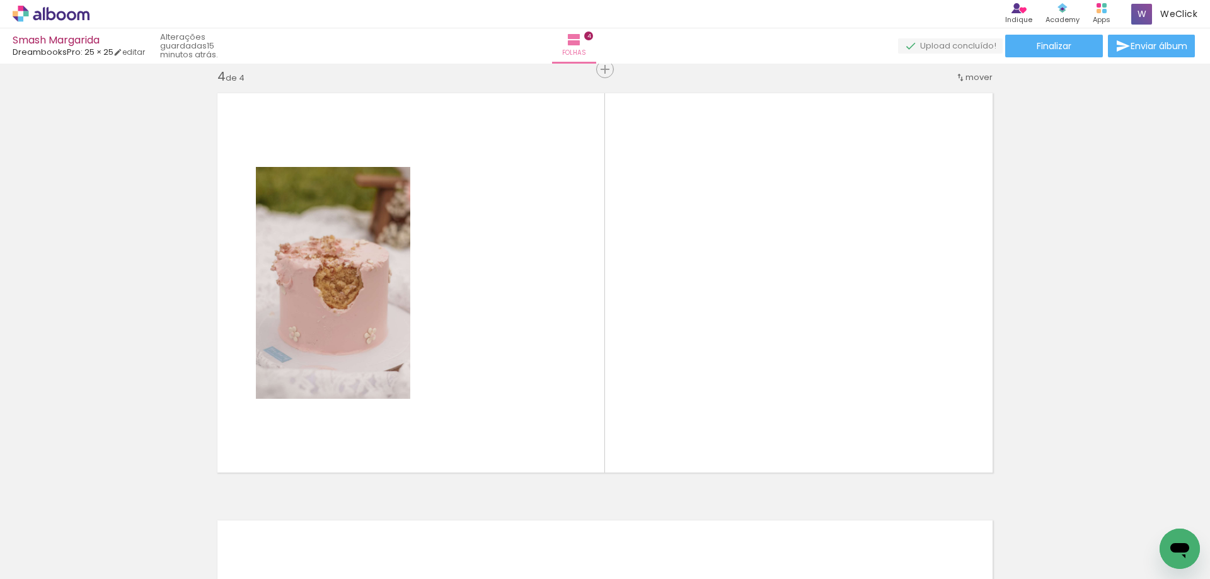
scroll to position [1298, 0]
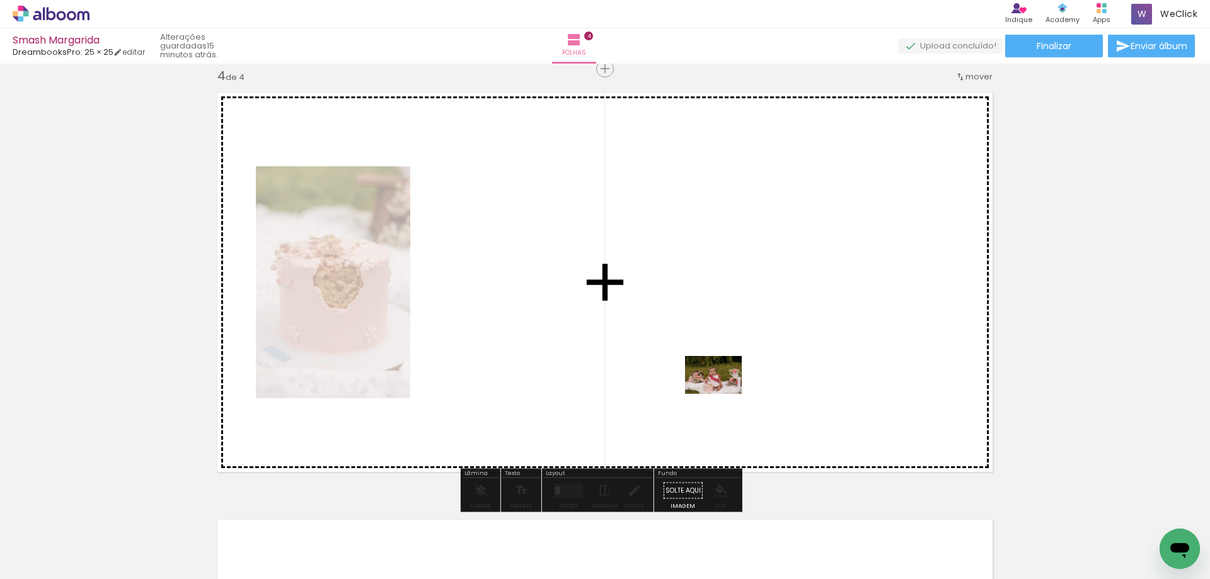
drag, startPoint x: 726, startPoint y: 533, endPoint x: 794, endPoint y: 508, distance: 73.2
click at [724, 395] on quentale-workspace at bounding box center [605, 289] width 1210 height 579
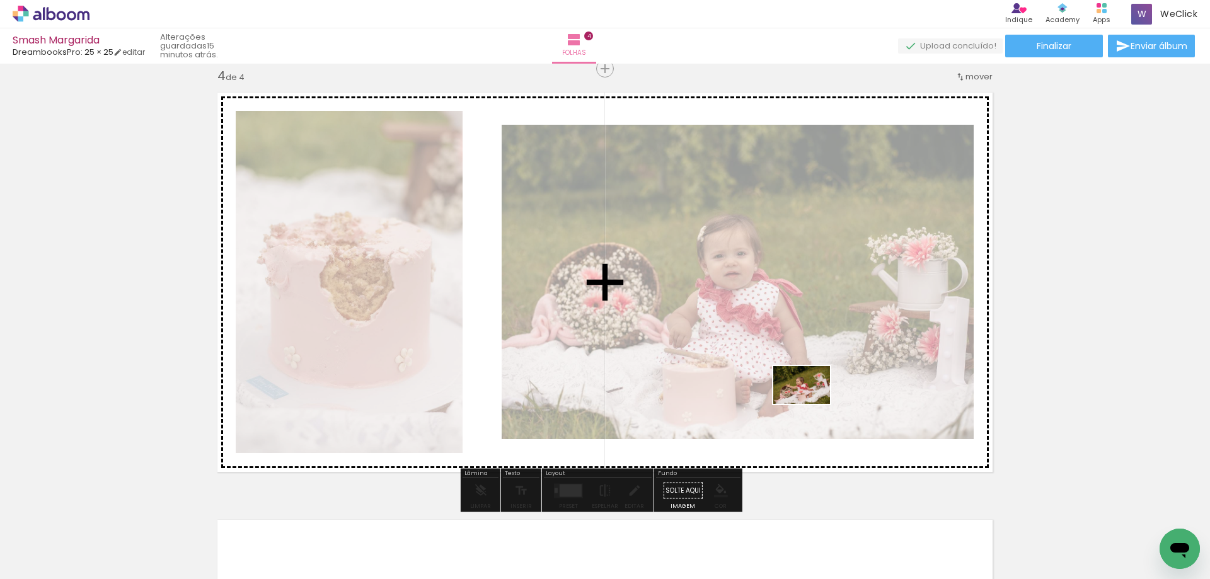
drag, startPoint x: 799, startPoint y: 530, endPoint x: 898, endPoint y: 508, distance: 101.4
click at [812, 403] on quentale-workspace at bounding box center [605, 289] width 1210 height 579
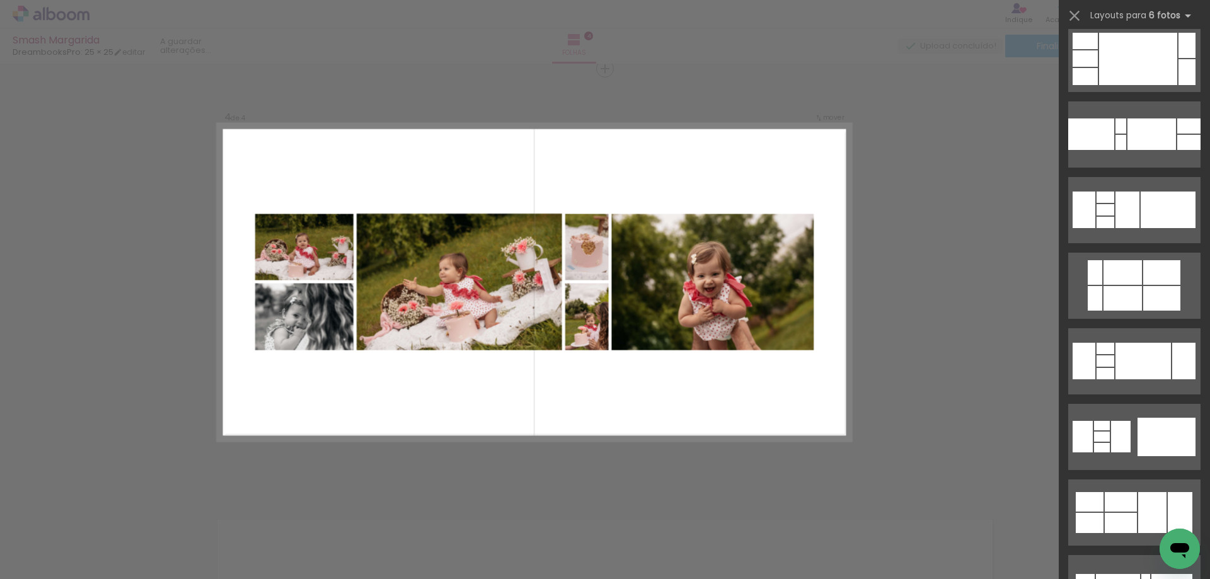
scroll to position [504, 0]
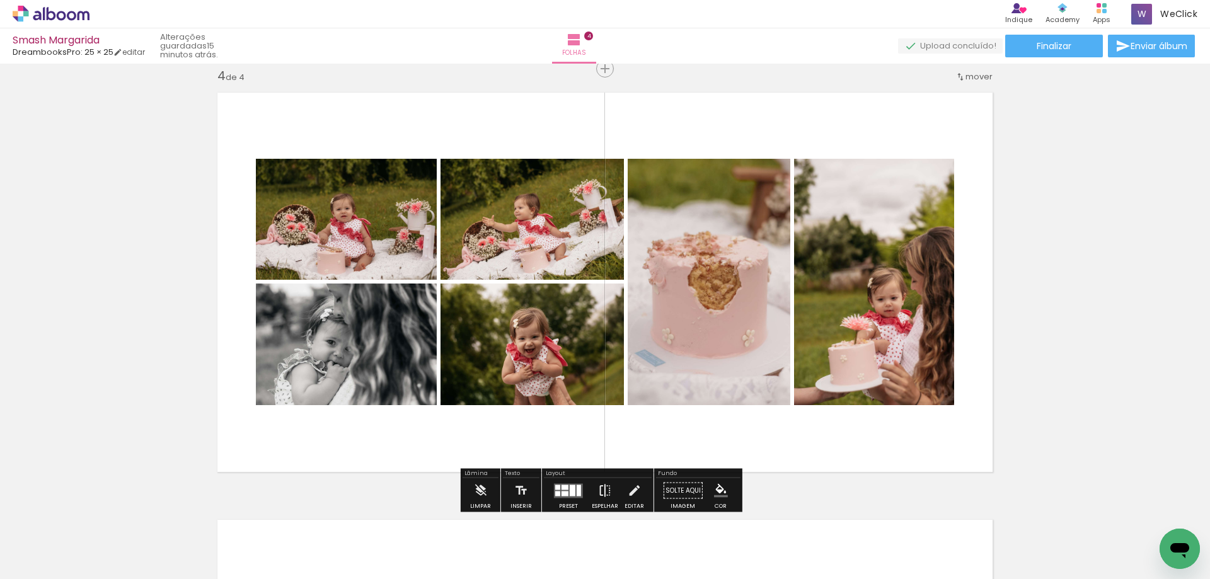
click at [607, 485] on iron-icon at bounding box center [605, 491] width 14 height 25
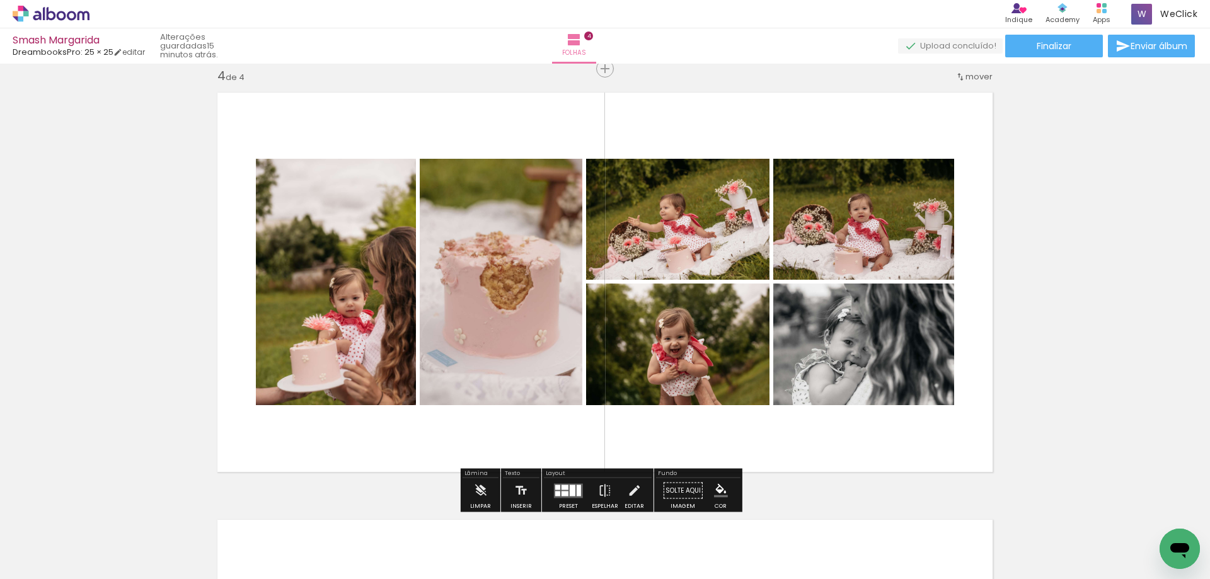
click at [571, 489] on div at bounding box center [573, 490] width 6 height 11
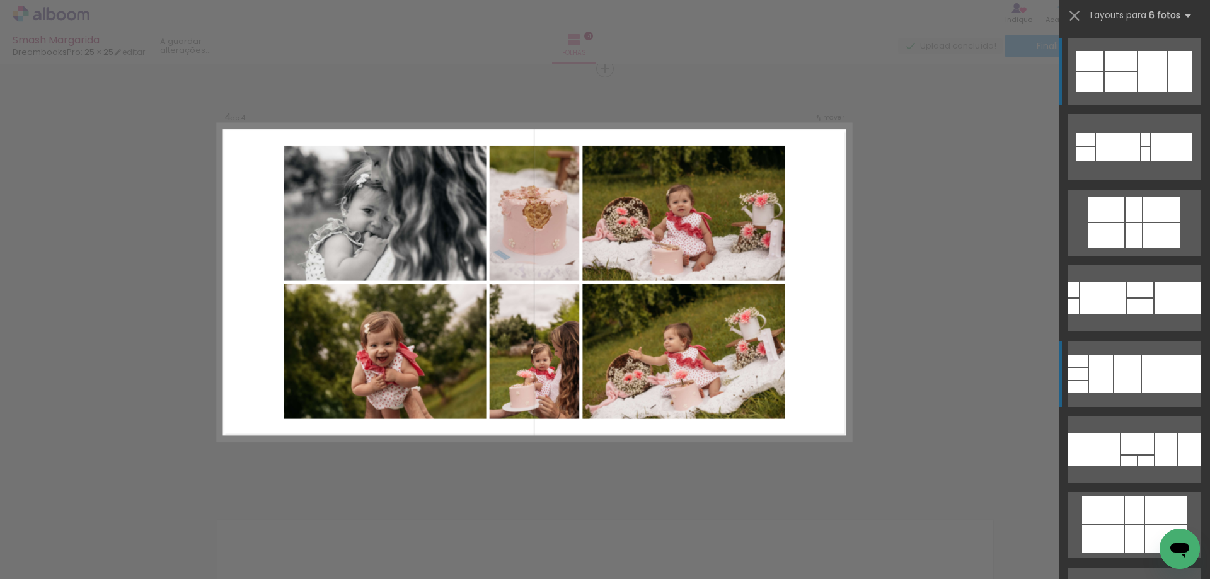
scroll to position [946, 0]
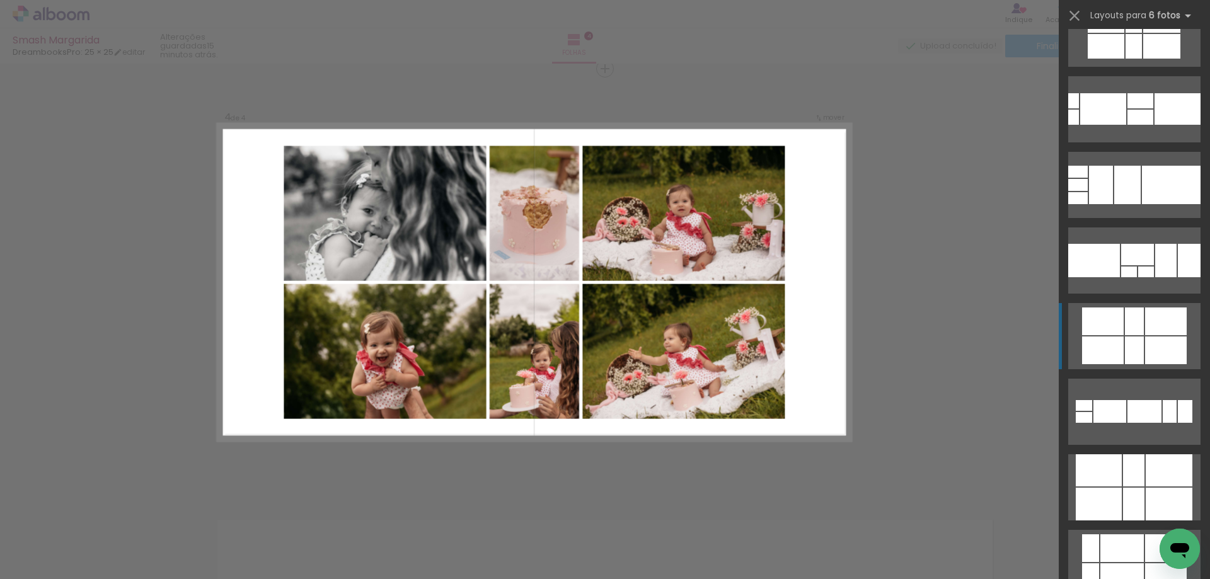
click at [1144, 530] on quentale-layouter at bounding box center [1135, 563] width 132 height 66
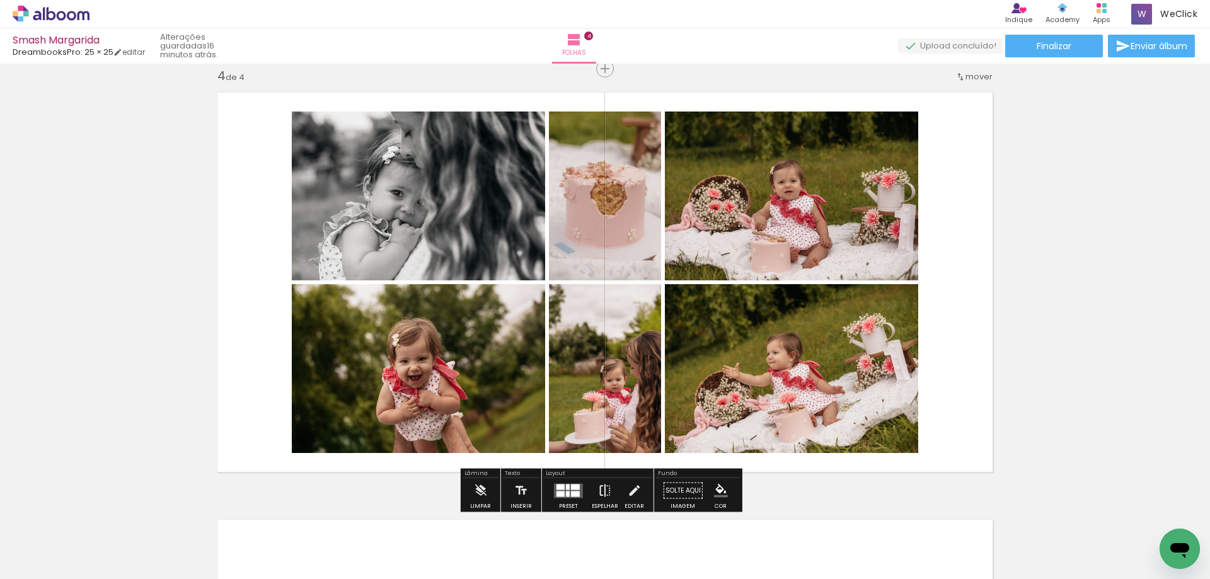
click at [600, 487] on iron-icon at bounding box center [605, 491] width 14 height 25
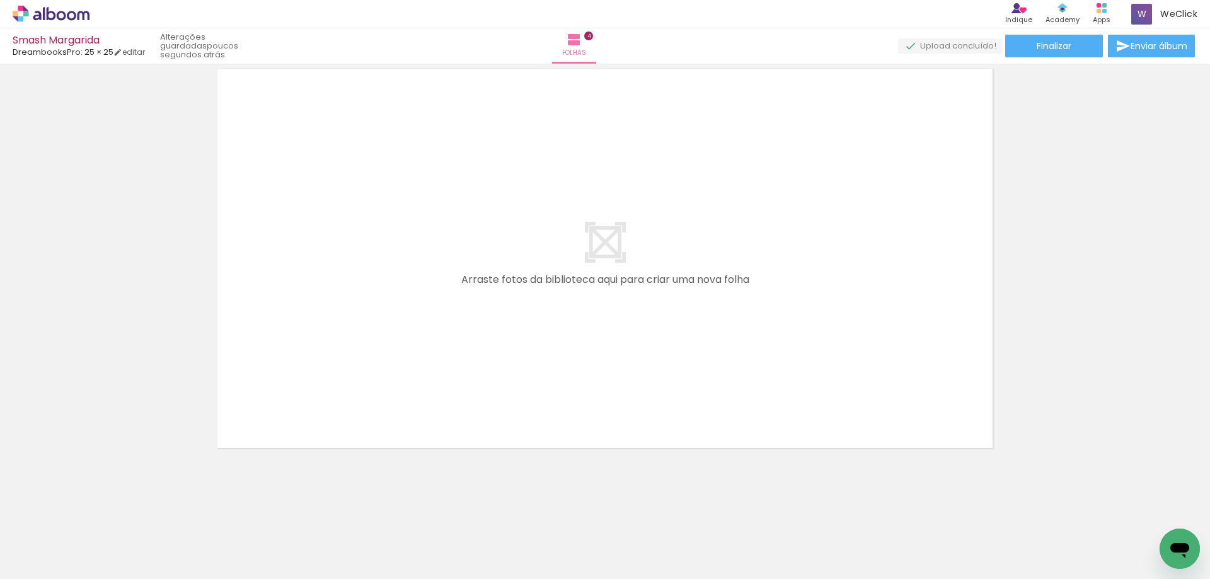
scroll to position [0, 209]
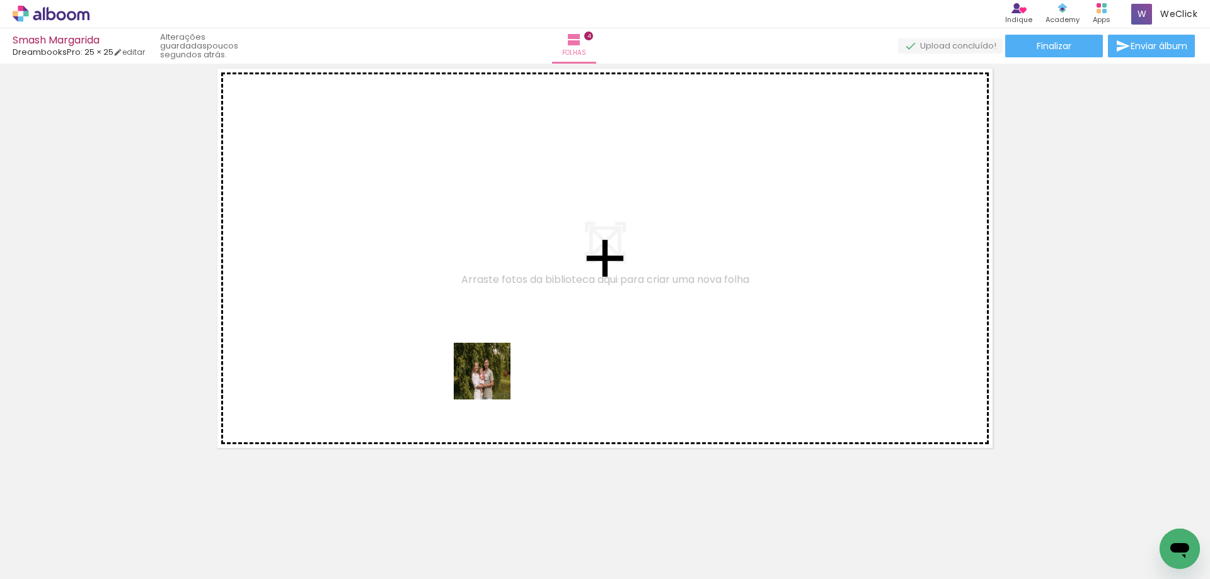
drag, startPoint x: 496, startPoint y: 547, endPoint x: 491, endPoint y: 380, distance: 167.1
click at [491, 380] on quentale-workspace at bounding box center [605, 289] width 1210 height 579
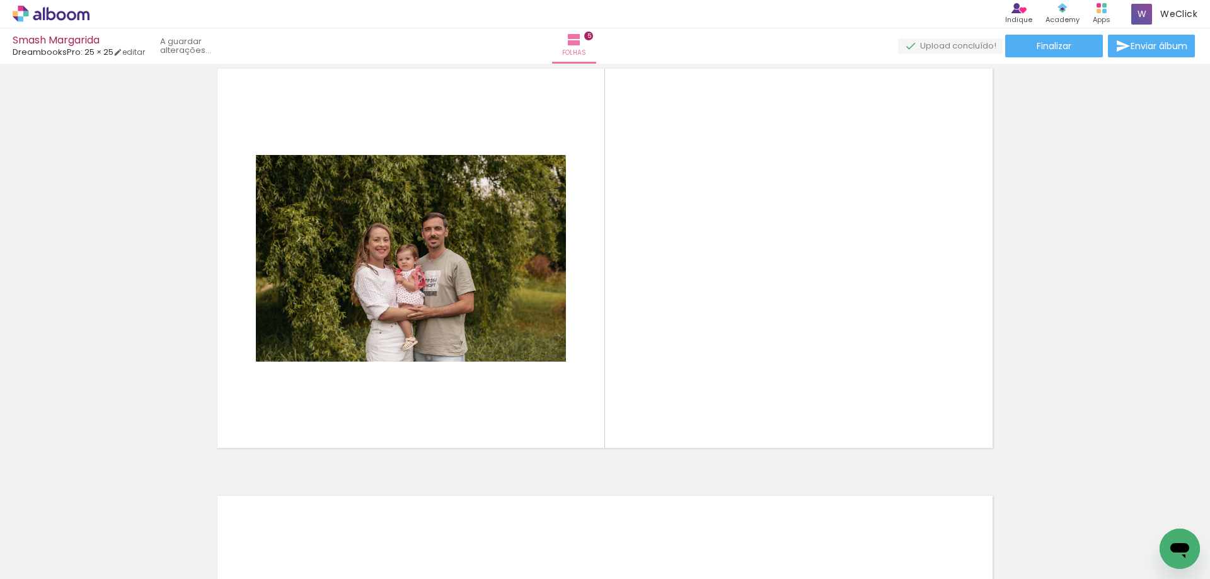
scroll to position [1726, 0]
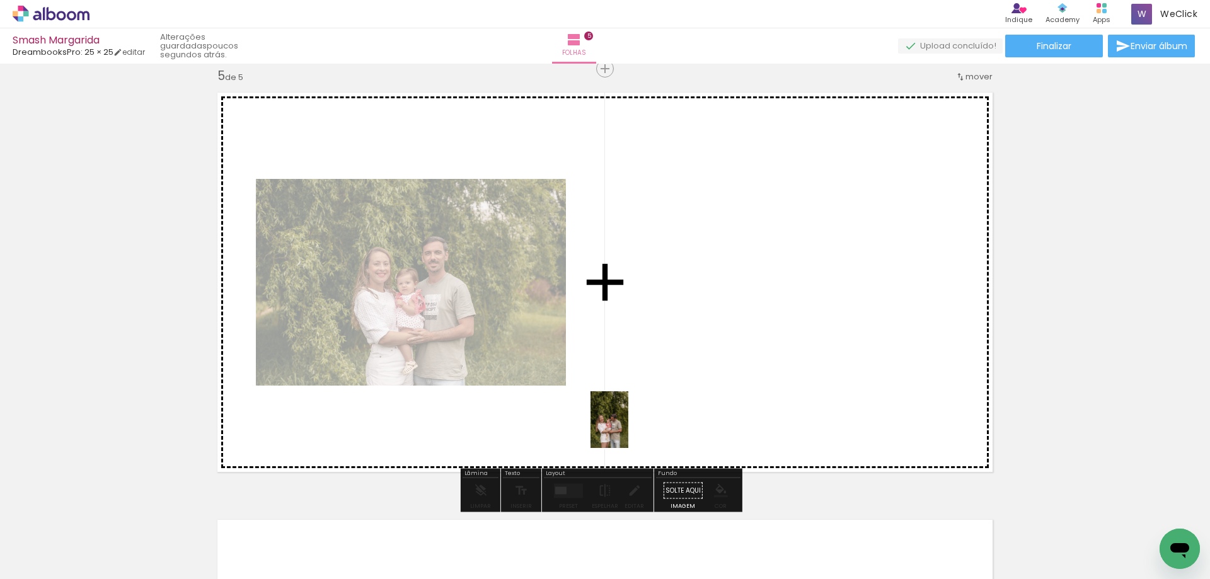
drag, startPoint x: 630, startPoint y: 548, endPoint x: 629, endPoint y: 429, distance: 119.2
click at [629, 429] on quentale-workspace at bounding box center [605, 289] width 1210 height 579
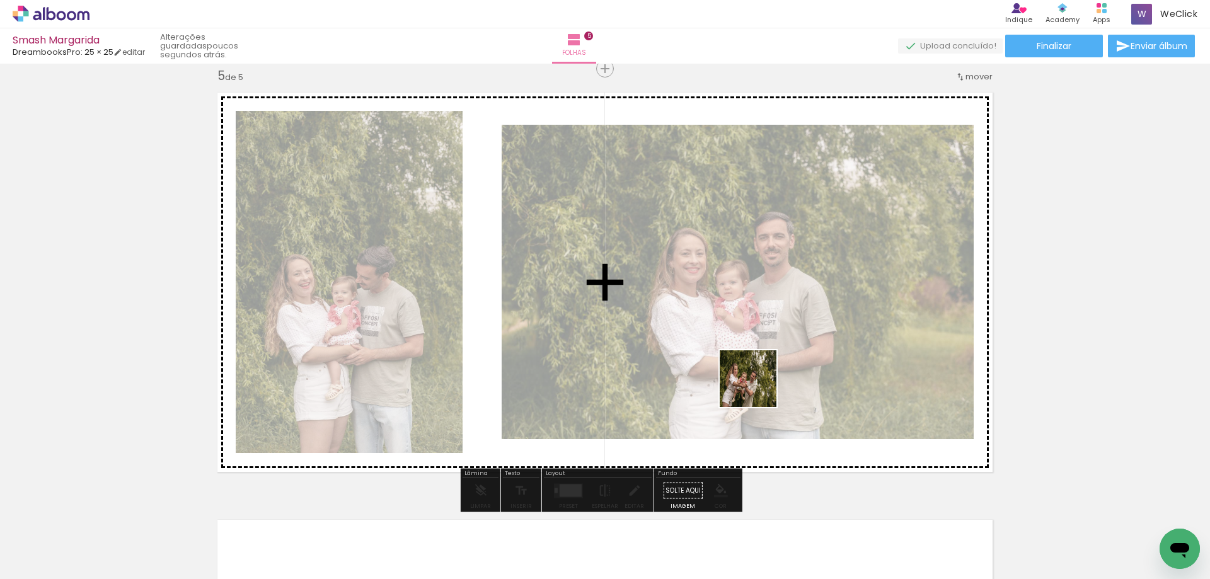
drag, startPoint x: 774, startPoint y: 490, endPoint x: 755, endPoint y: 377, distance: 115.2
click at [755, 377] on quentale-workspace at bounding box center [605, 289] width 1210 height 579
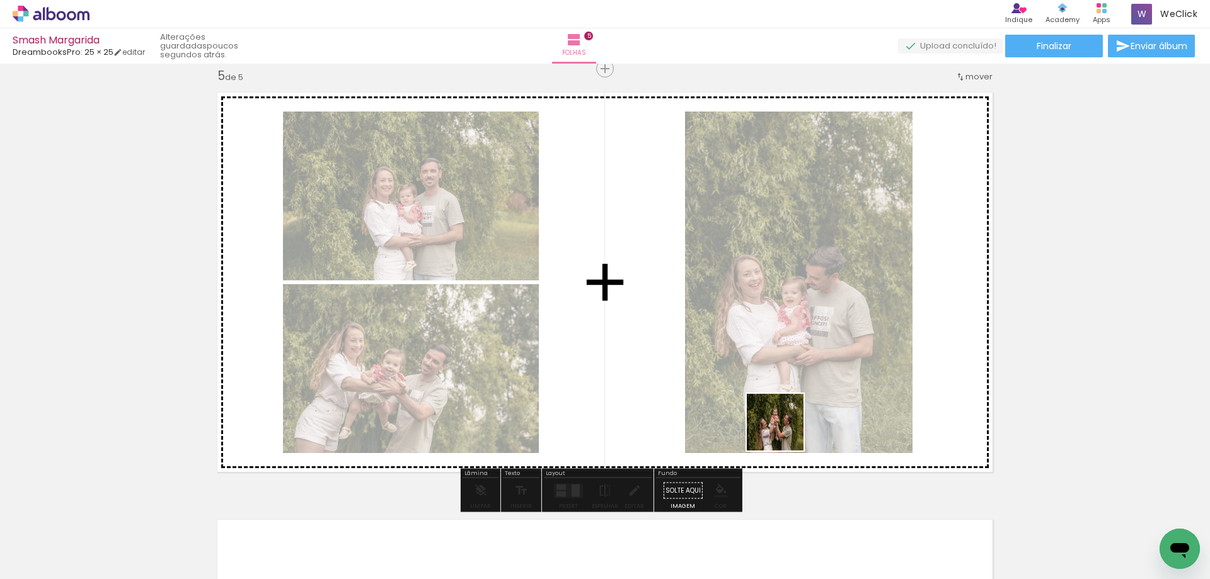
drag, startPoint x: 1112, startPoint y: 544, endPoint x: 695, endPoint y: 397, distance: 441.9
click at [695, 397] on quentale-workspace at bounding box center [605, 289] width 1210 height 579
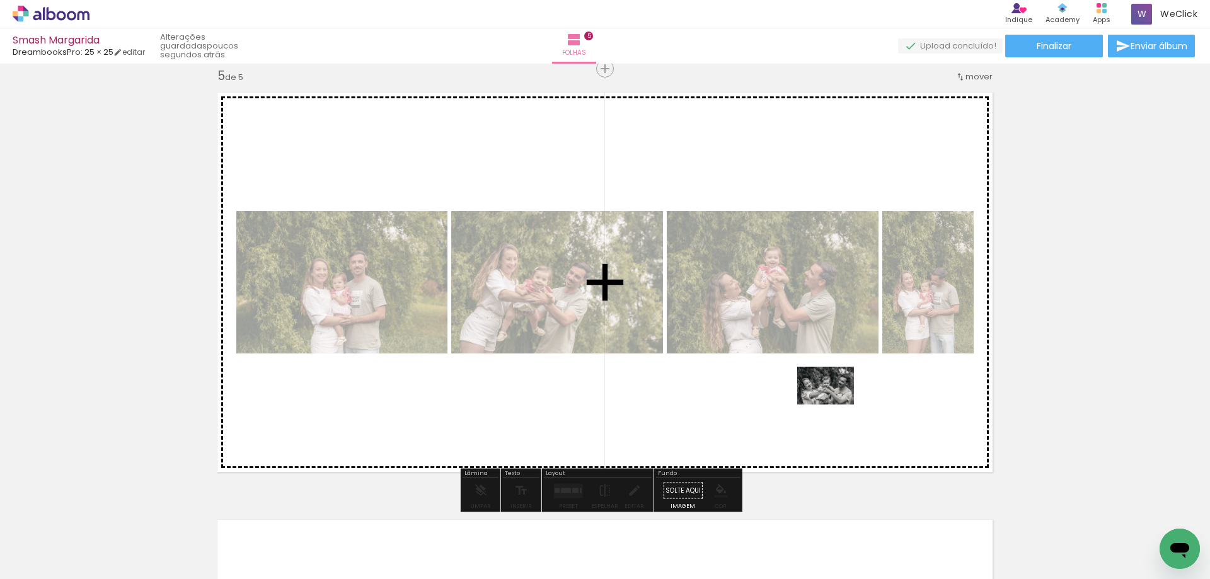
drag, startPoint x: 920, startPoint y: 546, endPoint x: 835, endPoint y: 405, distance: 164.9
click at [835, 405] on quentale-workspace at bounding box center [605, 289] width 1210 height 579
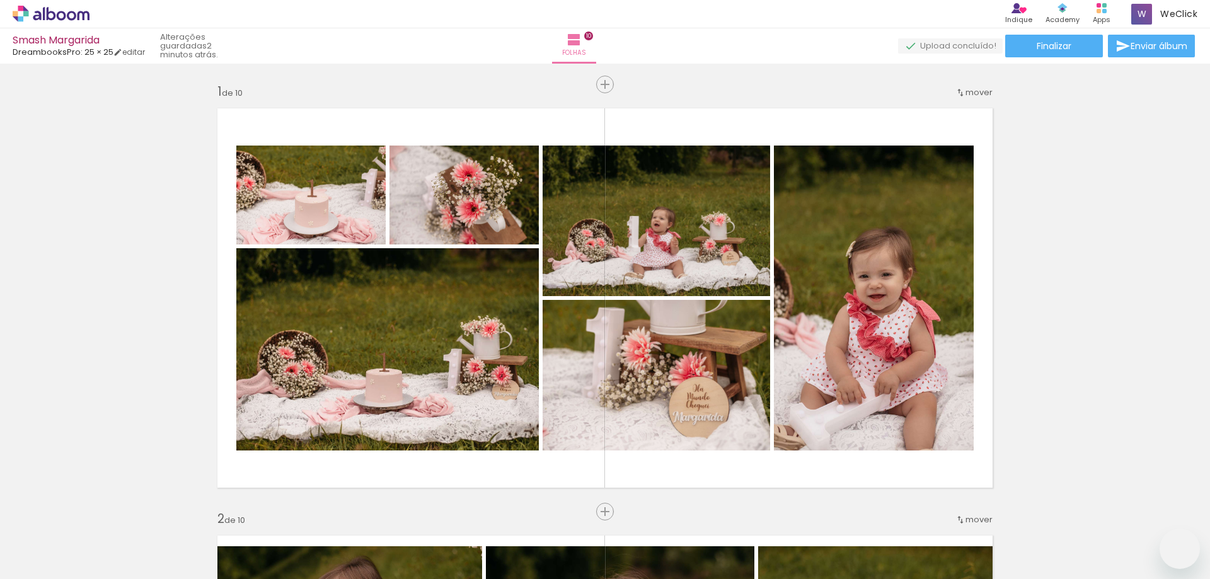
click at [647, 403] on quentale-workspace at bounding box center [605, 289] width 1210 height 579
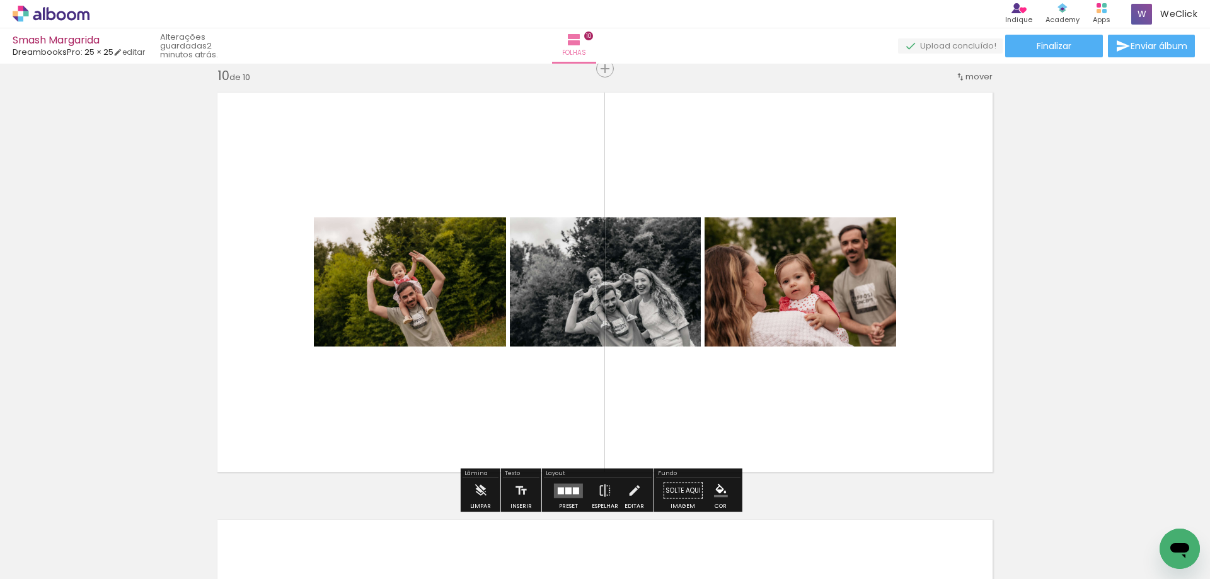
scroll to position [0, 6433]
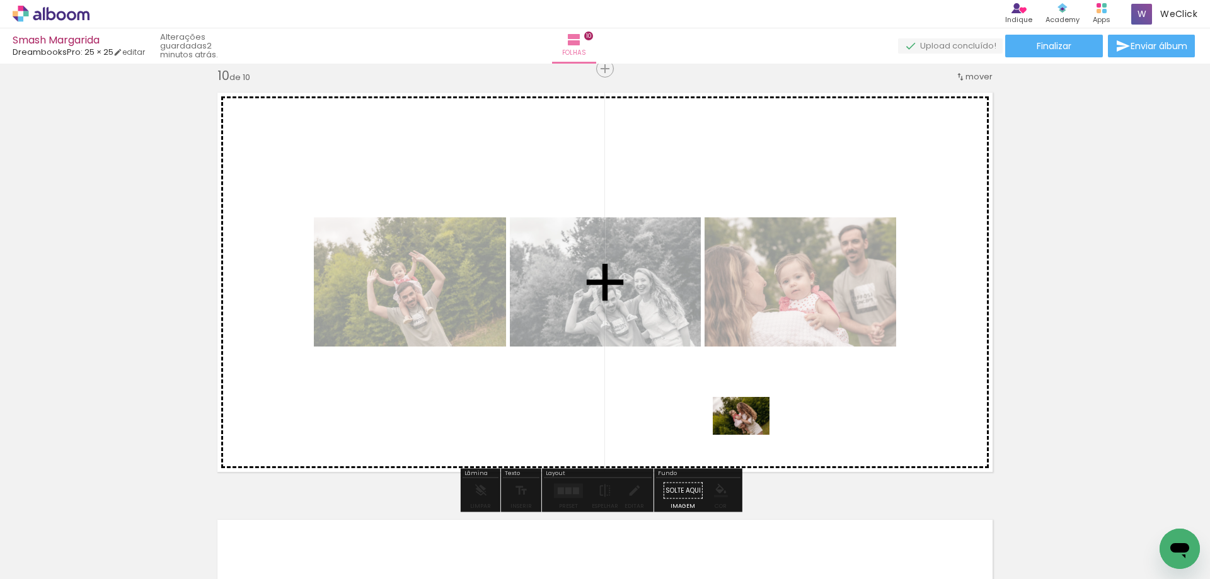
drag, startPoint x: 764, startPoint y: 527, endPoint x: 751, endPoint y: 434, distance: 93.6
click at [751, 434] on quentale-workspace at bounding box center [605, 289] width 1210 height 579
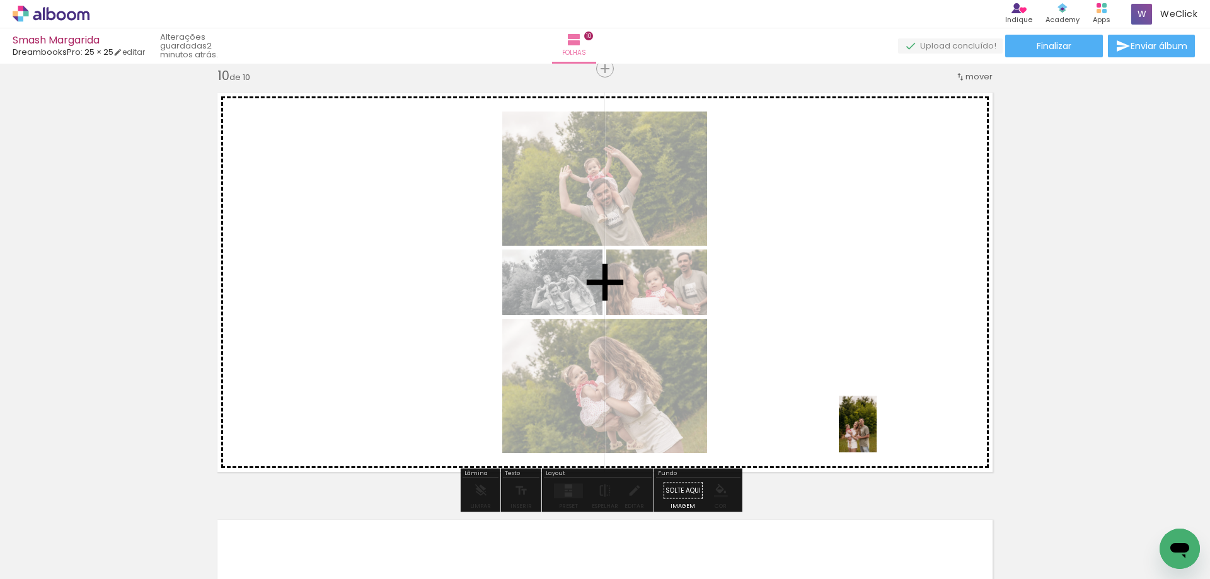
drag, startPoint x: 902, startPoint y: 555, endPoint x: 877, endPoint y: 434, distance: 124.3
click at [877, 434] on quentale-workspace at bounding box center [605, 289] width 1210 height 579
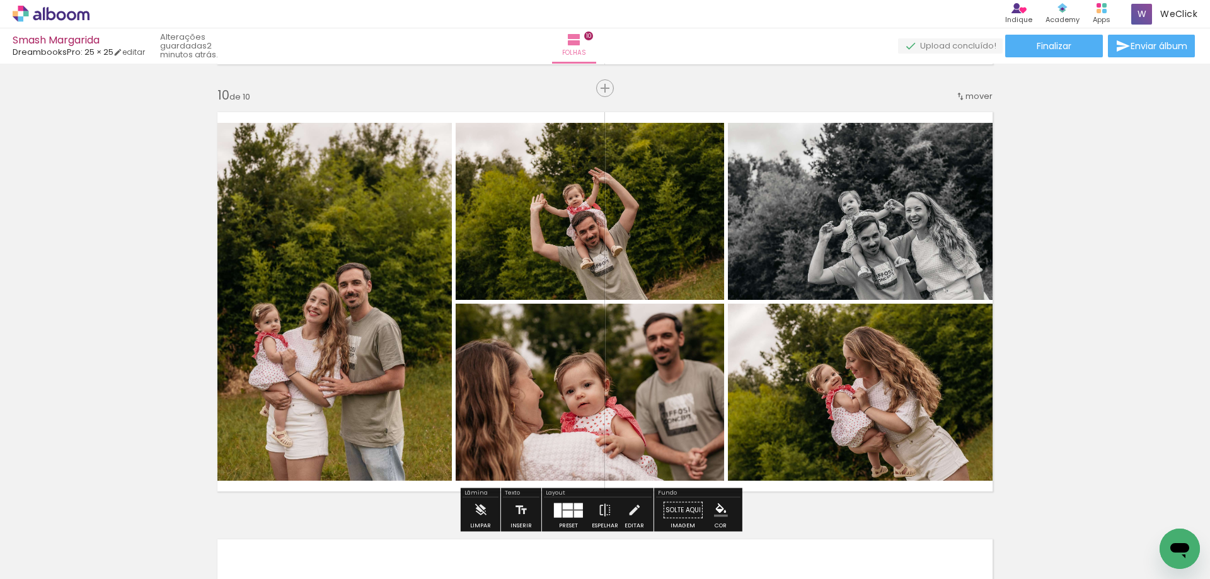
scroll to position [3863, 0]
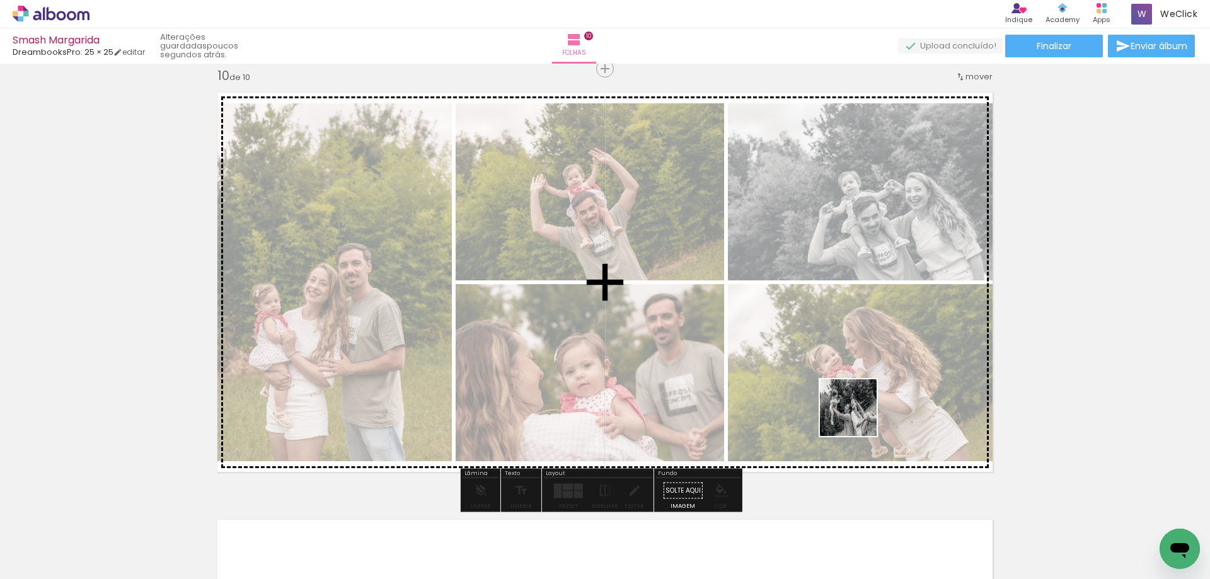
drag, startPoint x: 1027, startPoint y: 548, endPoint x: 852, endPoint y: 412, distance: 221.5
click at [852, 412] on quentale-workspace at bounding box center [605, 289] width 1210 height 579
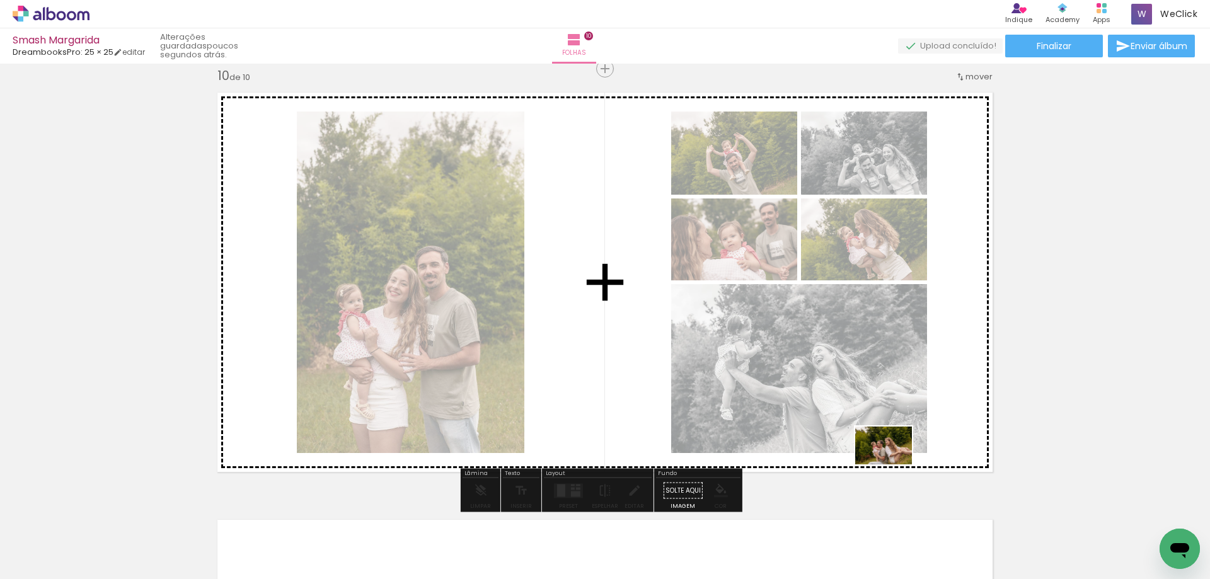
drag, startPoint x: 960, startPoint y: 541, endPoint x: 889, endPoint y: 457, distance: 110.0
click at [889, 457] on quentale-workspace at bounding box center [605, 289] width 1210 height 579
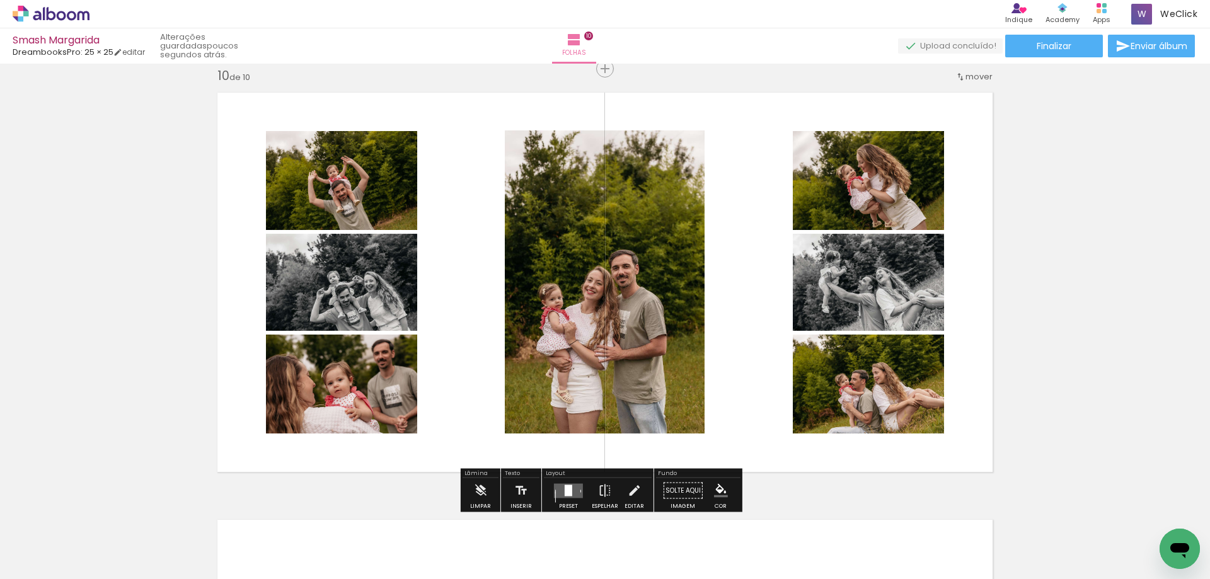
click at [569, 489] on div at bounding box center [569, 490] width 8 height 11
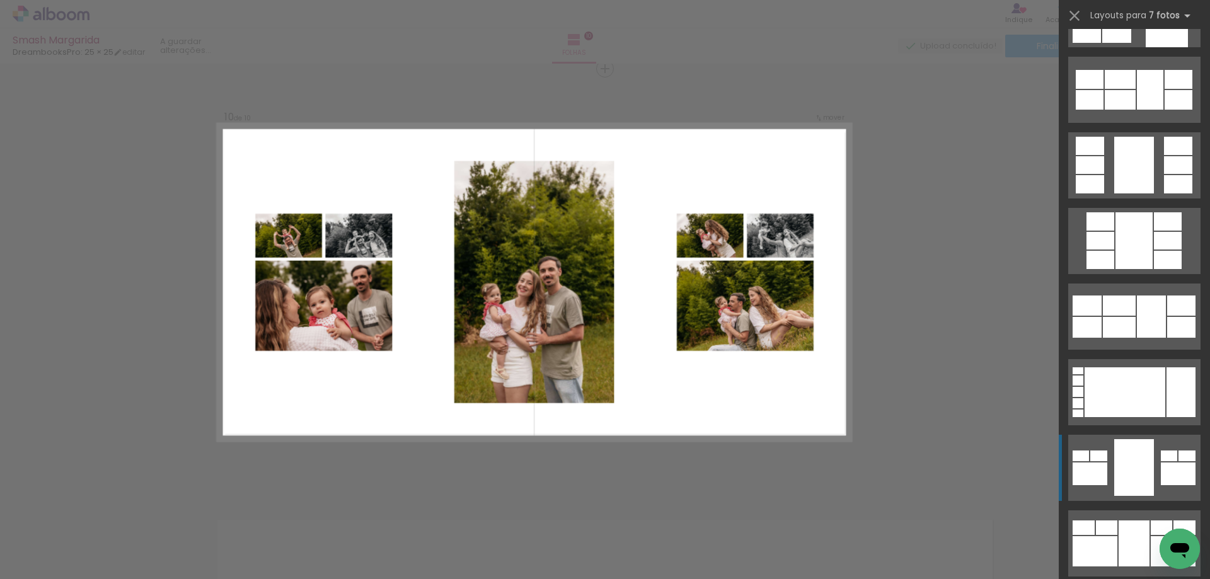
scroll to position [630, 0]
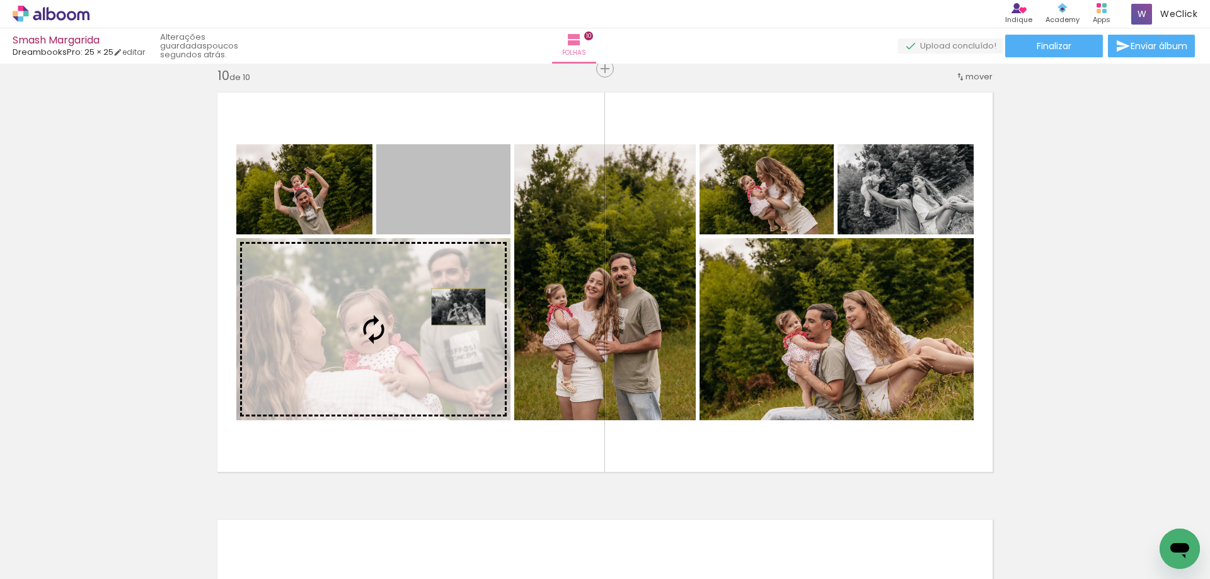
drag, startPoint x: 479, startPoint y: 212, endPoint x: 453, endPoint y: 307, distance: 98.5
click at [0, 0] on slot at bounding box center [0, 0] width 0 height 0
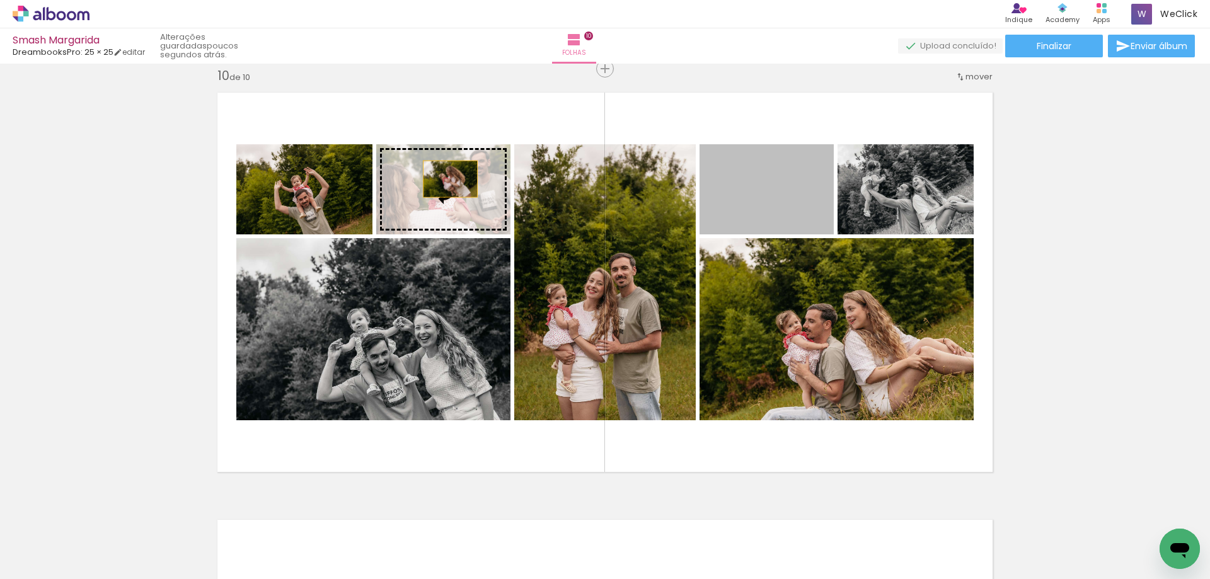
drag, startPoint x: 773, startPoint y: 202, endPoint x: 444, endPoint y: 182, distance: 329.8
click at [0, 0] on slot at bounding box center [0, 0] width 0 height 0
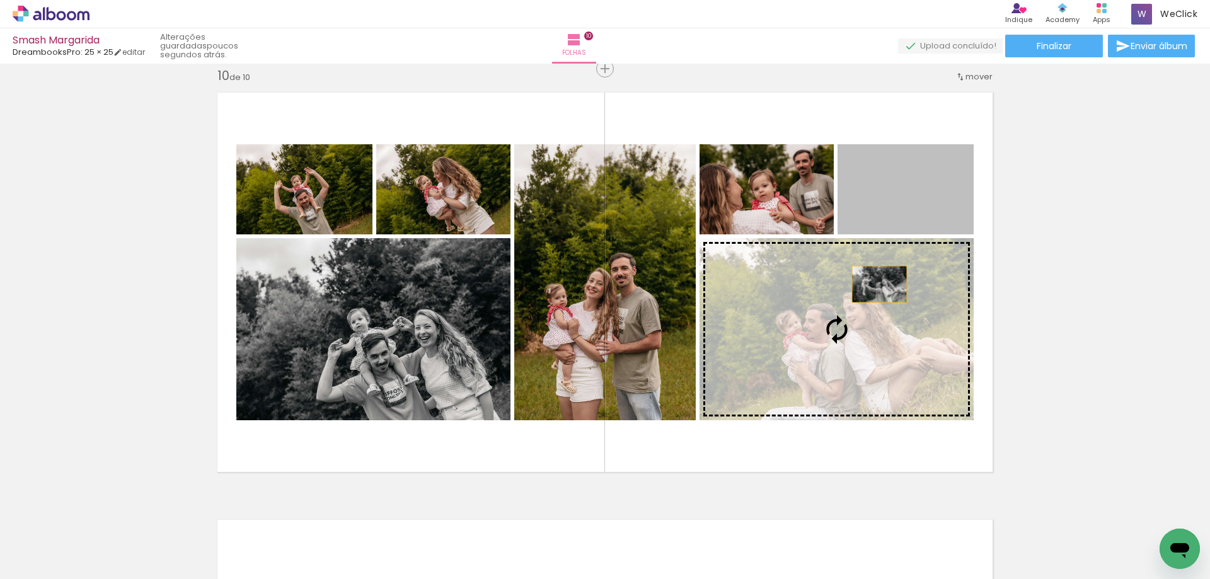
drag, startPoint x: 919, startPoint y: 208, endPoint x: 863, endPoint y: 316, distance: 121.5
click at [0, 0] on slot at bounding box center [0, 0] width 0 height 0
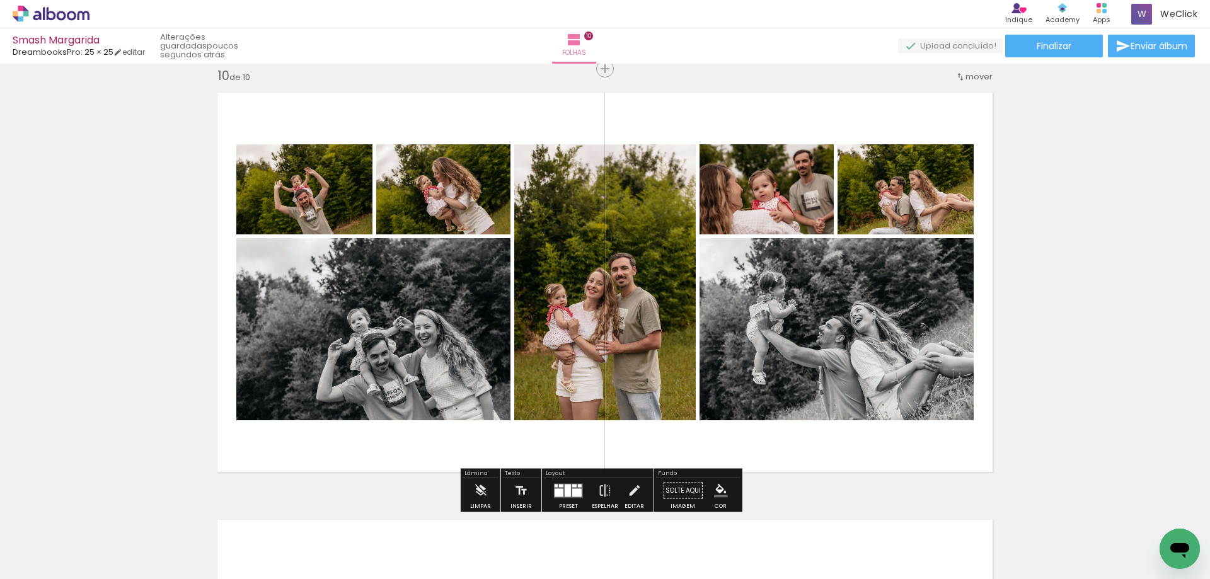
click at [809, 104] on quentale-layouter at bounding box center [605, 282] width 792 height 396
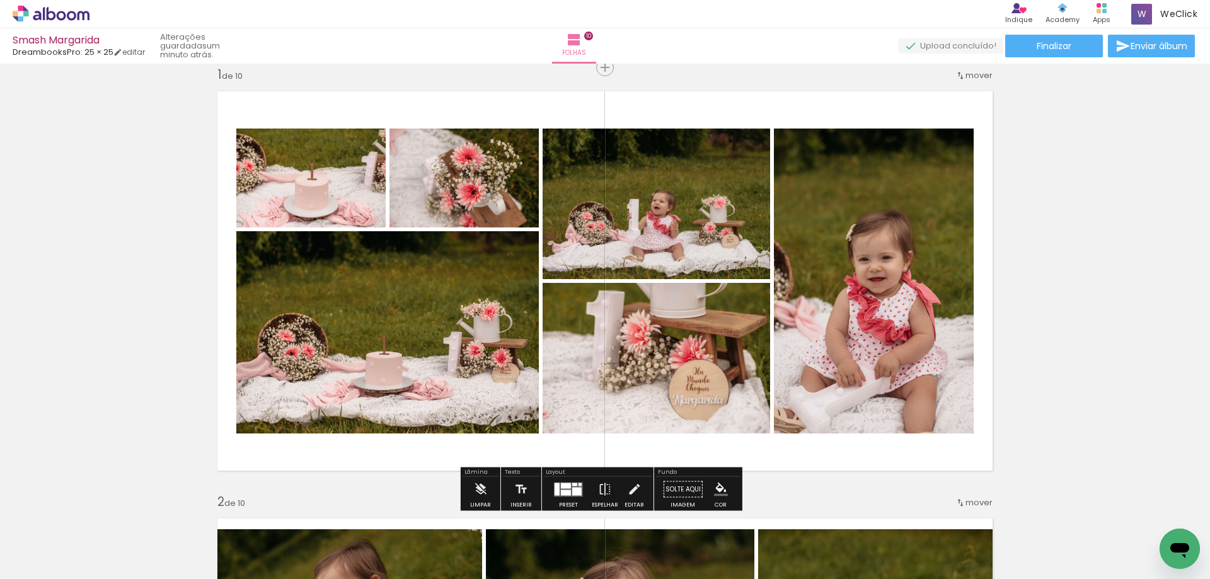
scroll to position [0, 0]
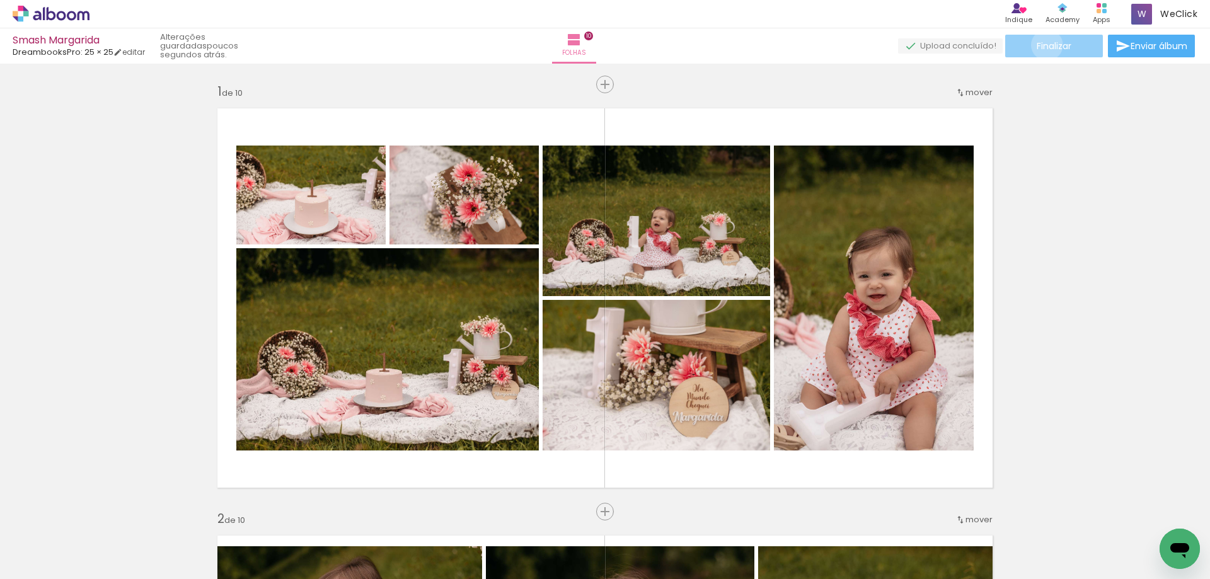
click at [1043, 44] on span "Finalizar" at bounding box center [1054, 46] width 35 height 9
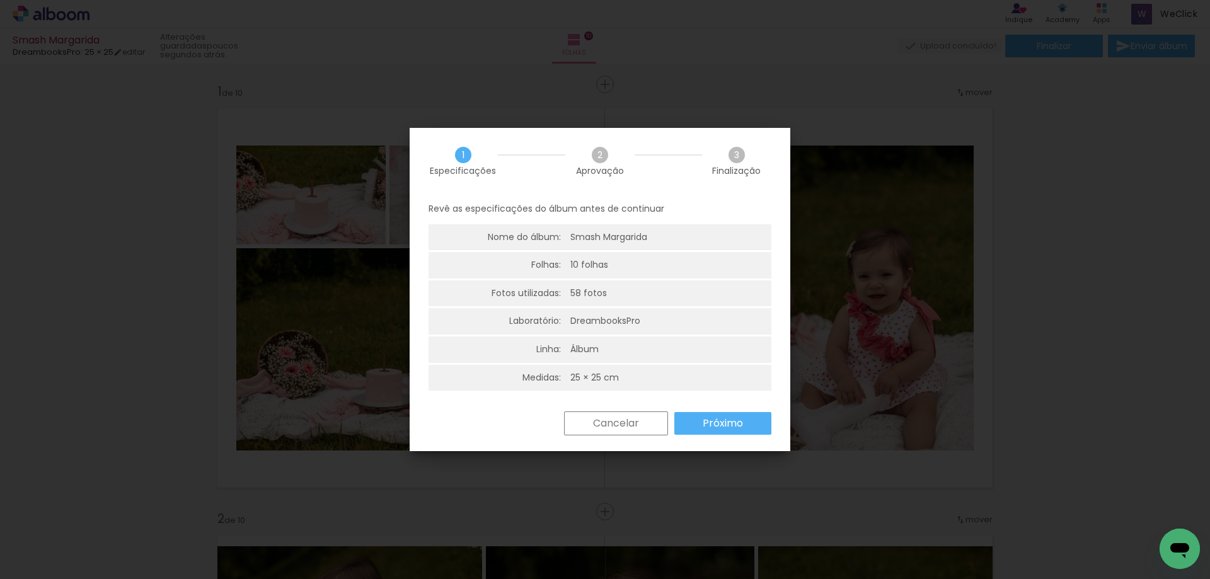
click at [0, 0] on slot "Próximo" at bounding box center [0, 0] width 0 height 0
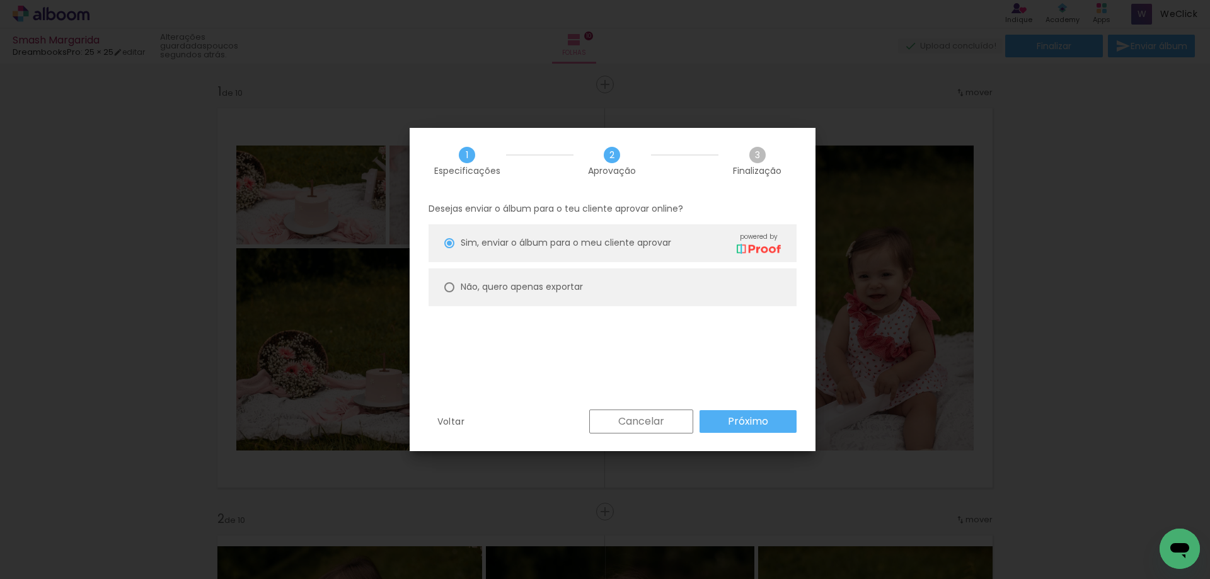
click at [0, 0] on slot "Não, quero apenas exportar" at bounding box center [0, 0] width 0 height 0
type paper-radio-button "on"
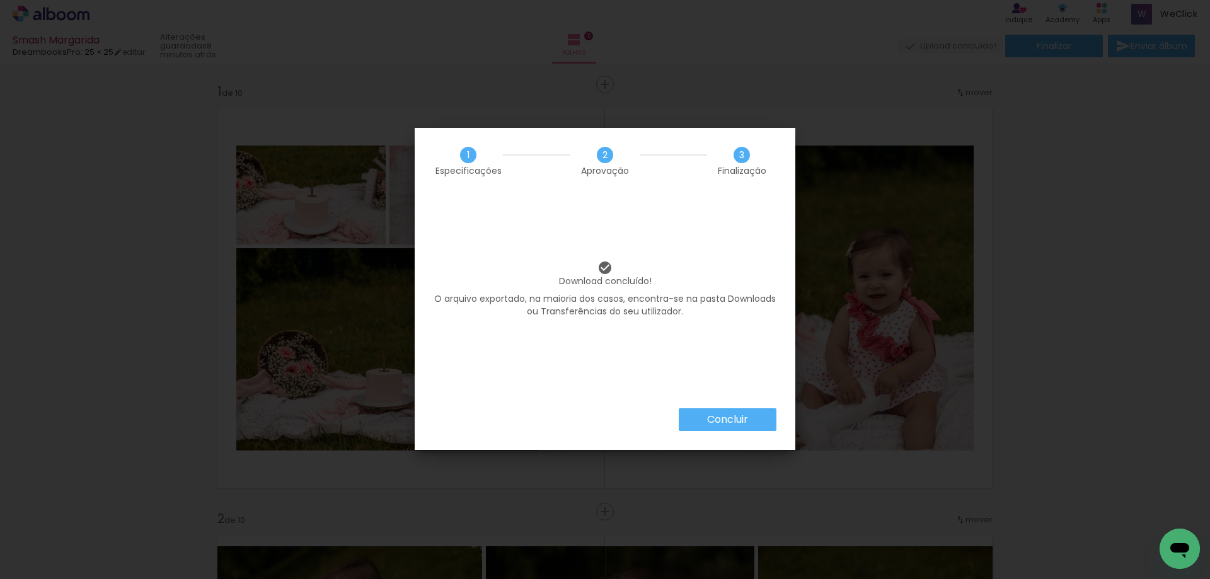
scroll to position [0, 6664]
click at [755, 421] on paper-button "Concluir" at bounding box center [728, 420] width 98 height 23
